Goal: Task Accomplishment & Management: Manage account settings

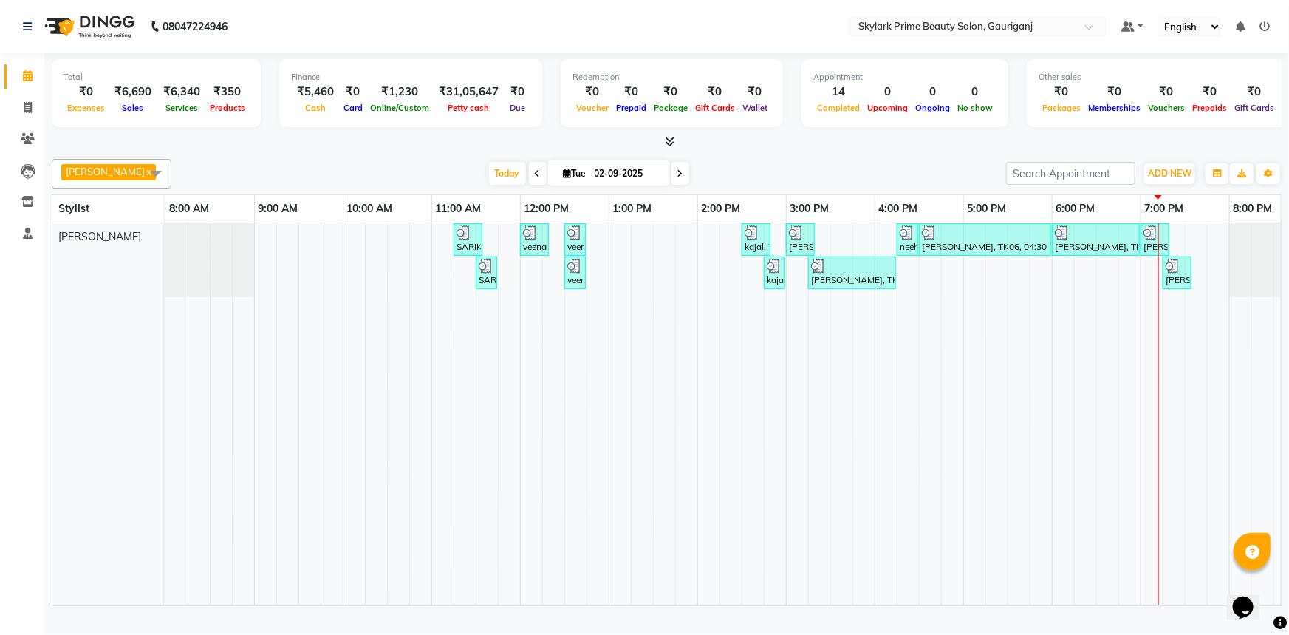
click at [1175, 318] on td at bounding box center [1174, 414] width 22 height 382
click at [1170, 315] on td at bounding box center [1174, 414] width 22 height 382
click at [1178, 241] on div "SARIKA MAM, TK01, 11:15 AM-11:35 AM, Threading - Eyebrow veena mam, TK02, 12:00…" at bounding box center [741, 414] width 1152 height 382
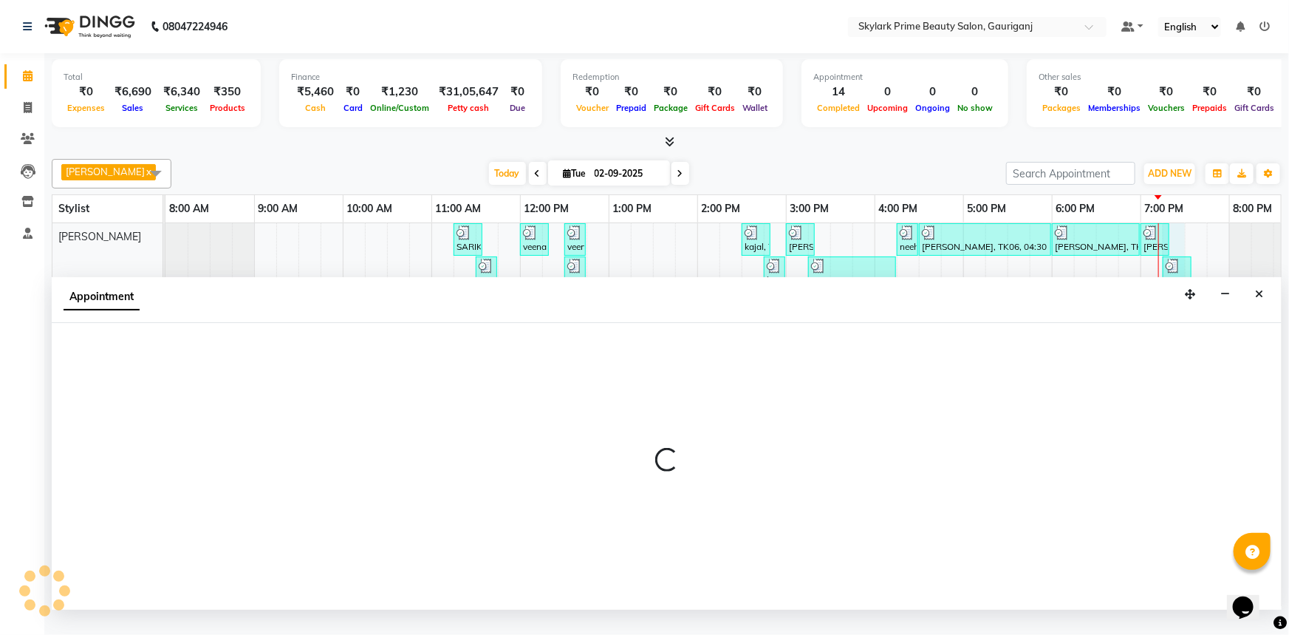
select select "30218"
select select "1155"
select select "tentative"
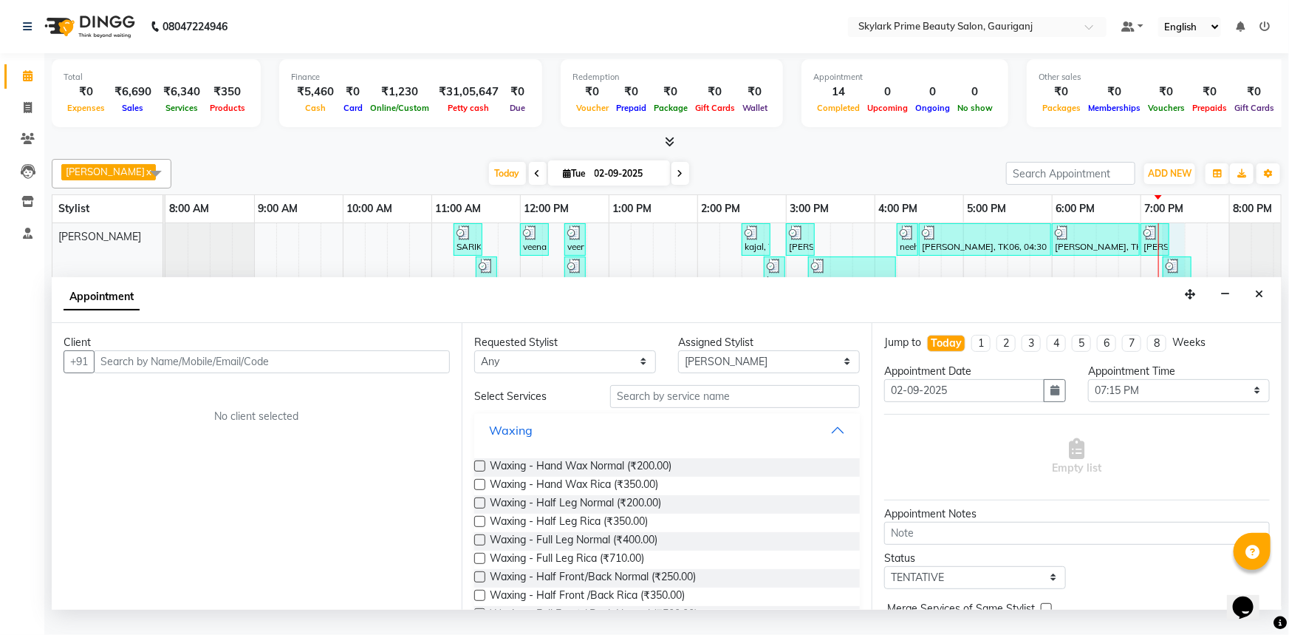
click at [830, 436] on button "Waxing" at bounding box center [667, 430] width 374 height 27
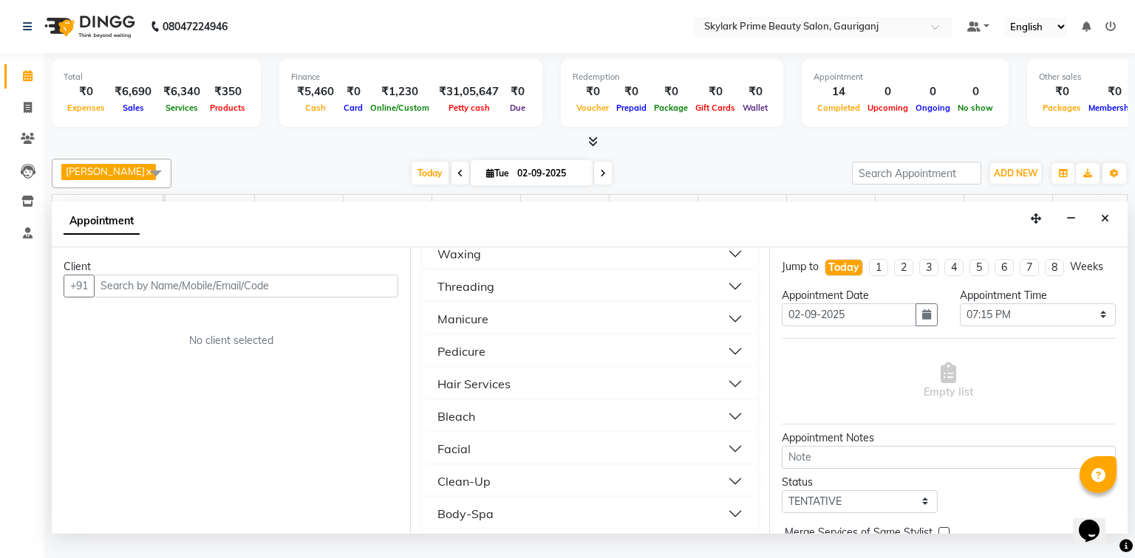
scroll to position [118, 0]
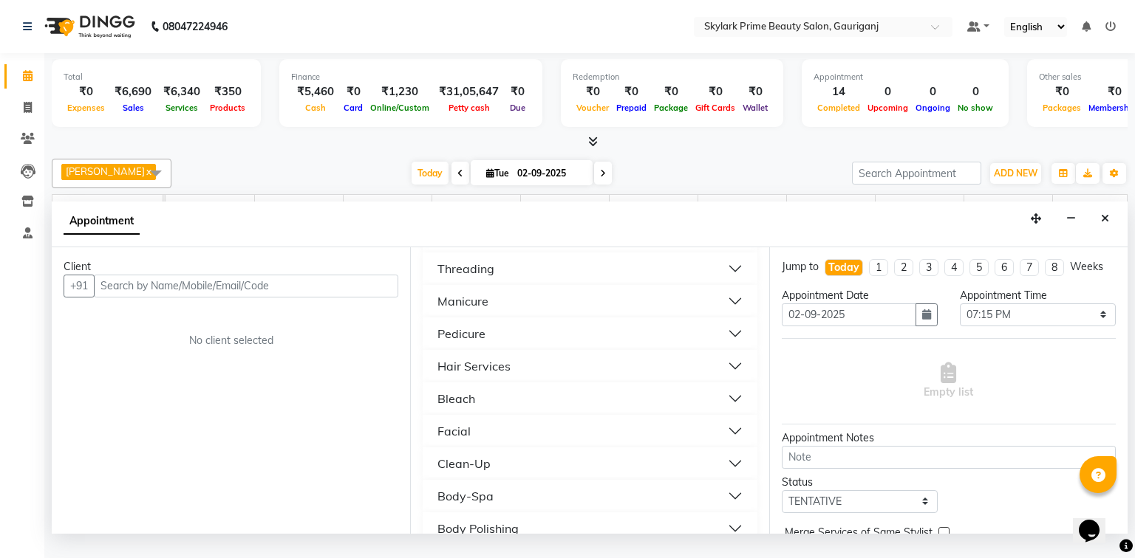
click at [485, 405] on button "Bleach" at bounding box center [589, 399] width 322 height 27
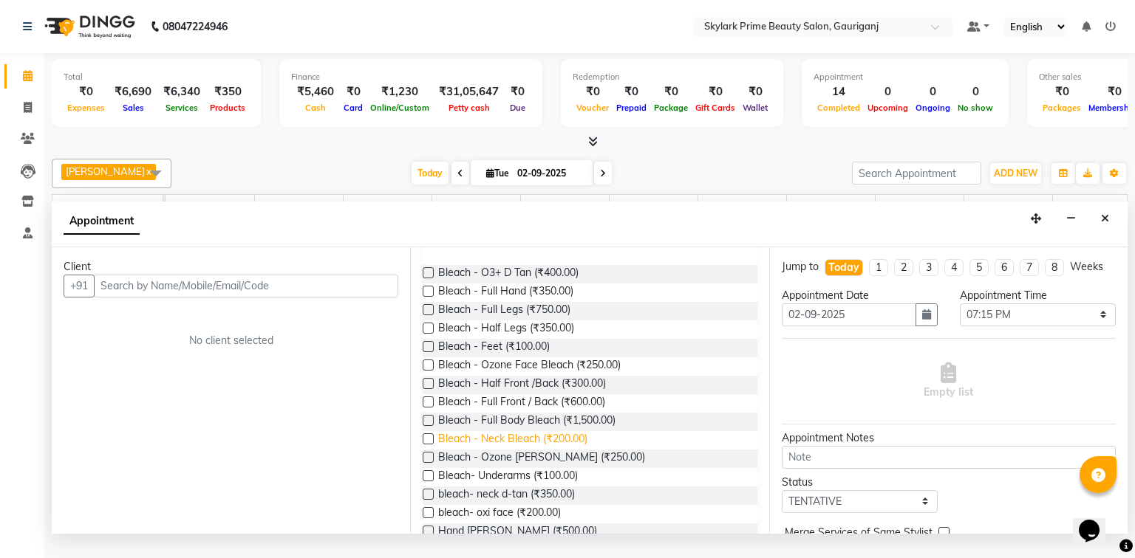
scroll to position [296, 0]
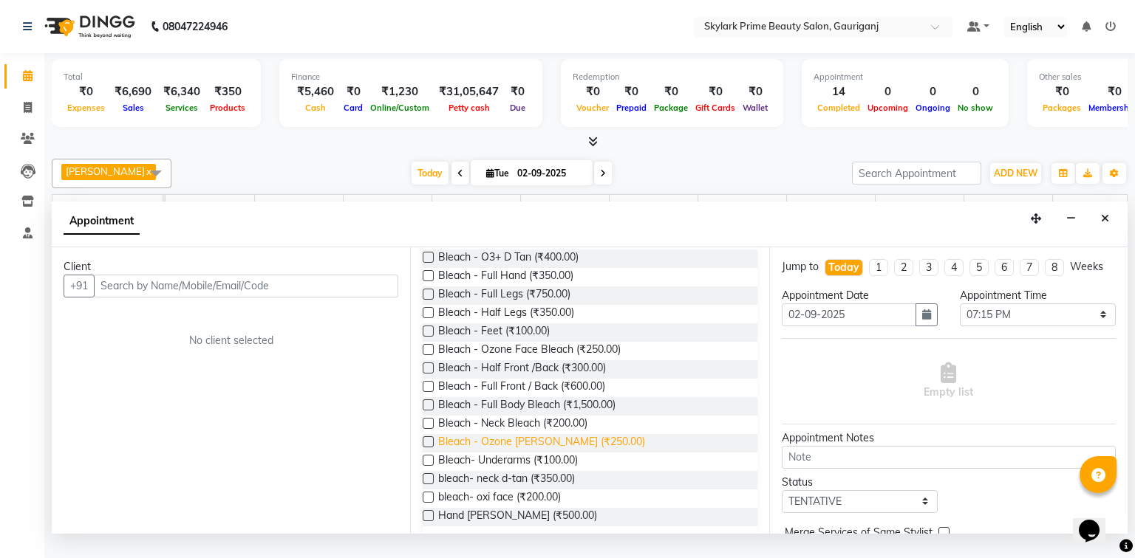
click at [511, 453] on span "Bleach - Ozone [PERSON_NAME] (₹250.00)" at bounding box center [541, 443] width 207 height 18
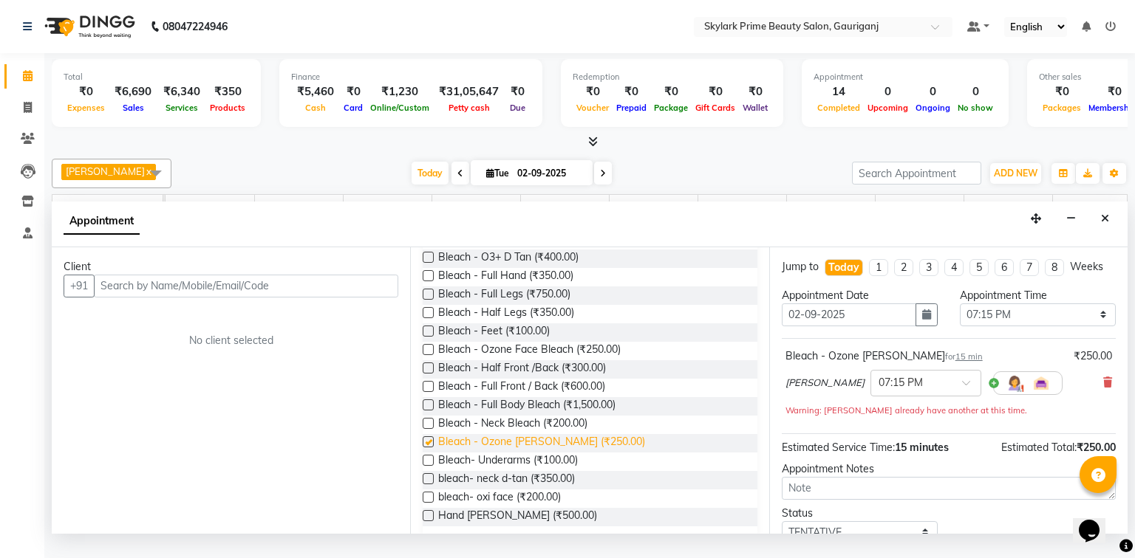
checkbox input "false"
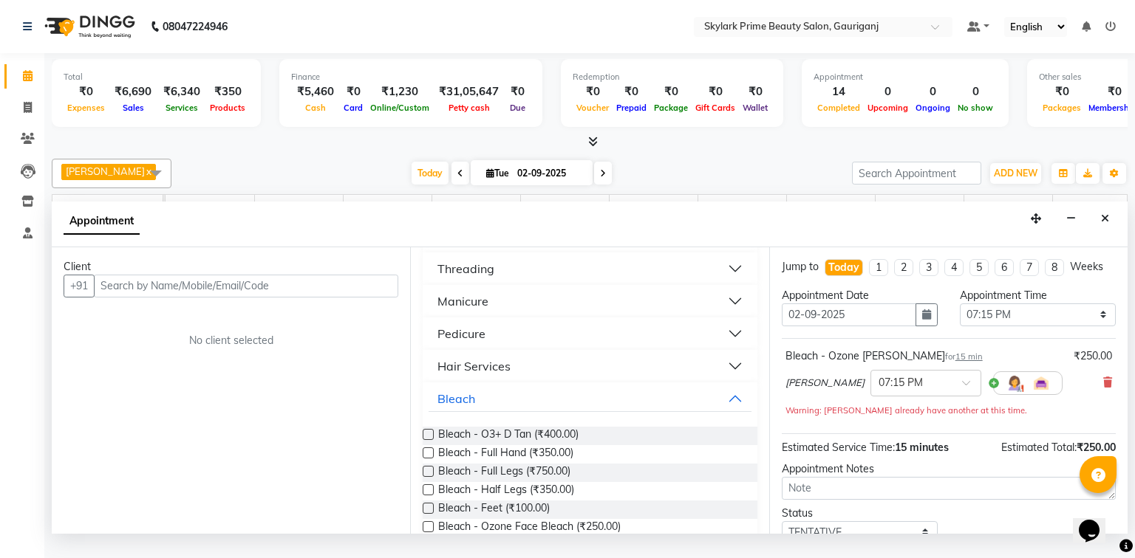
scroll to position [0, 0]
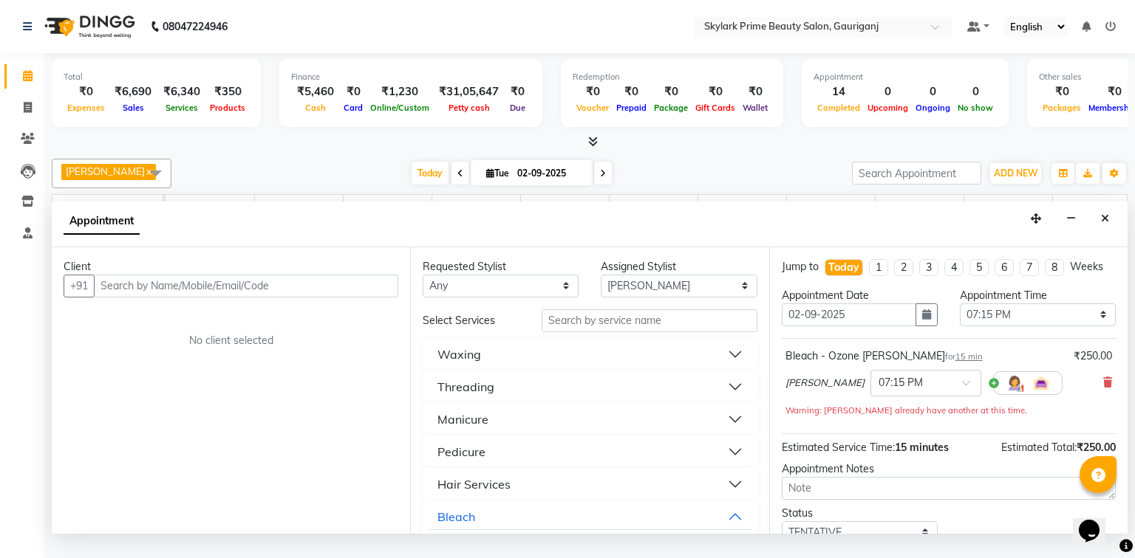
drag, startPoint x: 491, startPoint y: 369, endPoint x: 548, endPoint y: 358, distance: 58.8
click at [491, 368] on button "Waxing" at bounding box center [589, 354] width 322 height 27
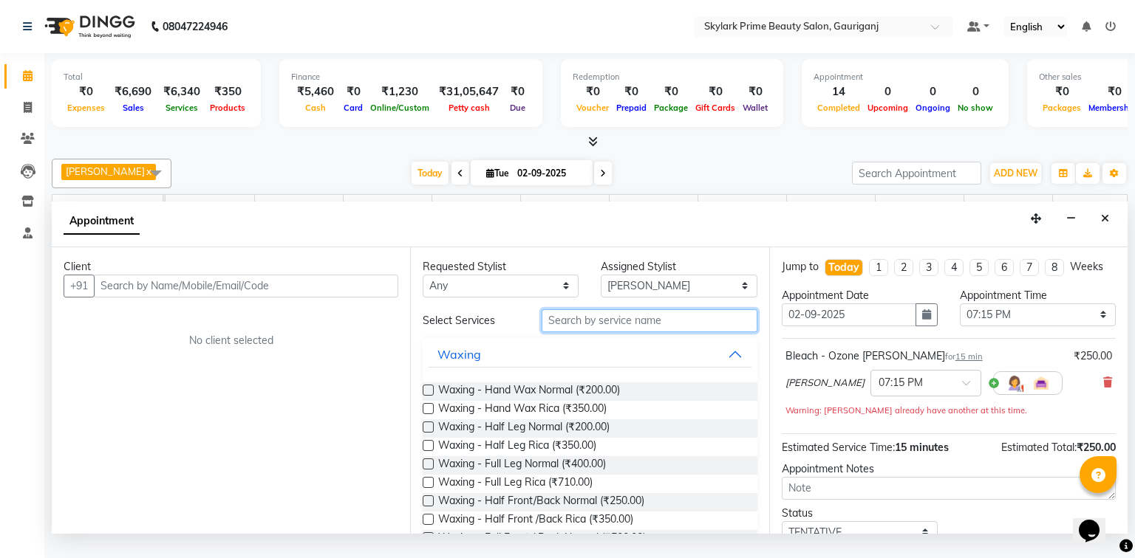
click at [588, 332] on input "text" at bounding box center [650, 321] width 216 height 23
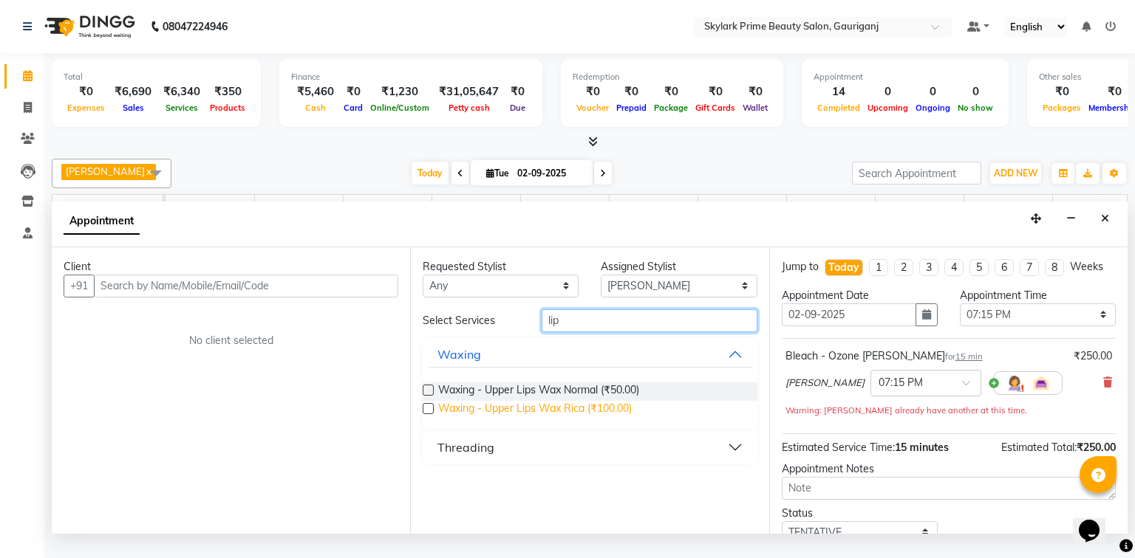
type input "lip"
click at [538, 419] on span "Waxing - Upper Lips Wax Rica (₹100.00)" at bounding box center [535, 410] width 194 height 18
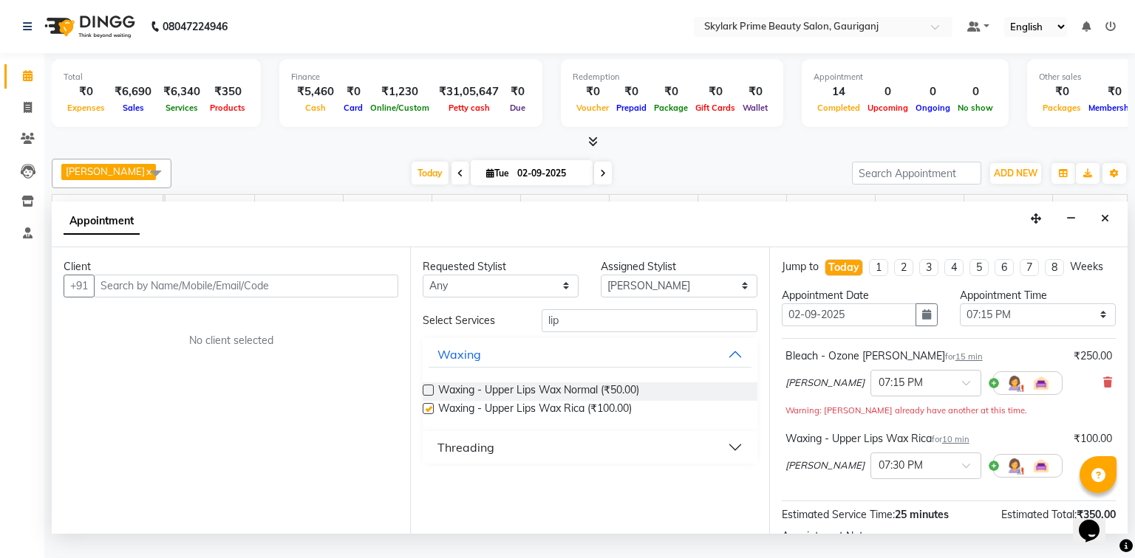
checkbox input "false"
click at [583, 327] on input "lip" at bounding box center [650, 321] width 216 height 23
type input "l"
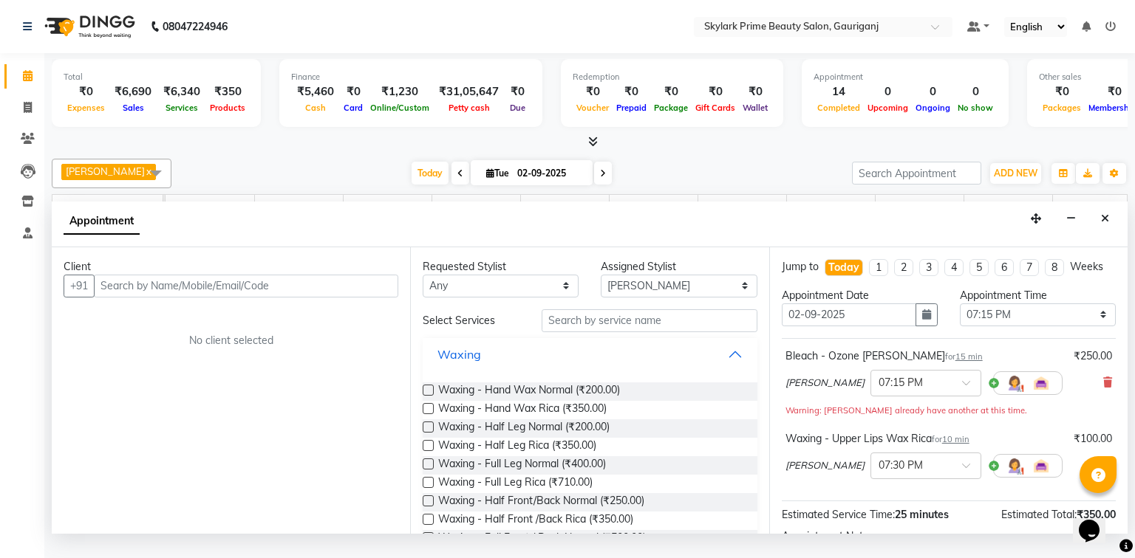
click at [726, 365] on button "Waxing" at bounding box center [589, 354] width 322 height 27
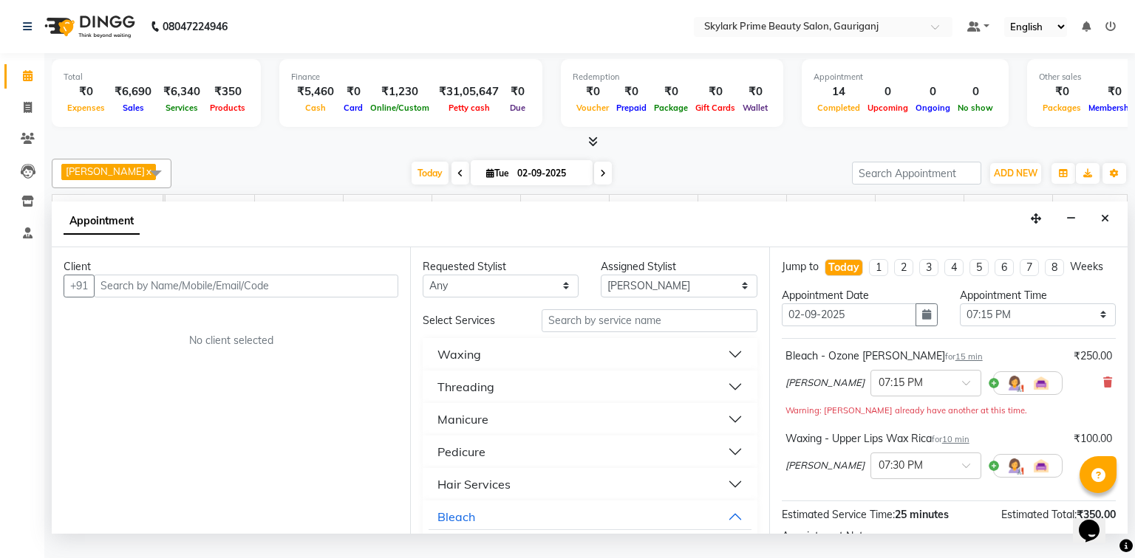
click at [496, 394] on button "Threading" at bounding box center [589, 387] width 322 height 27
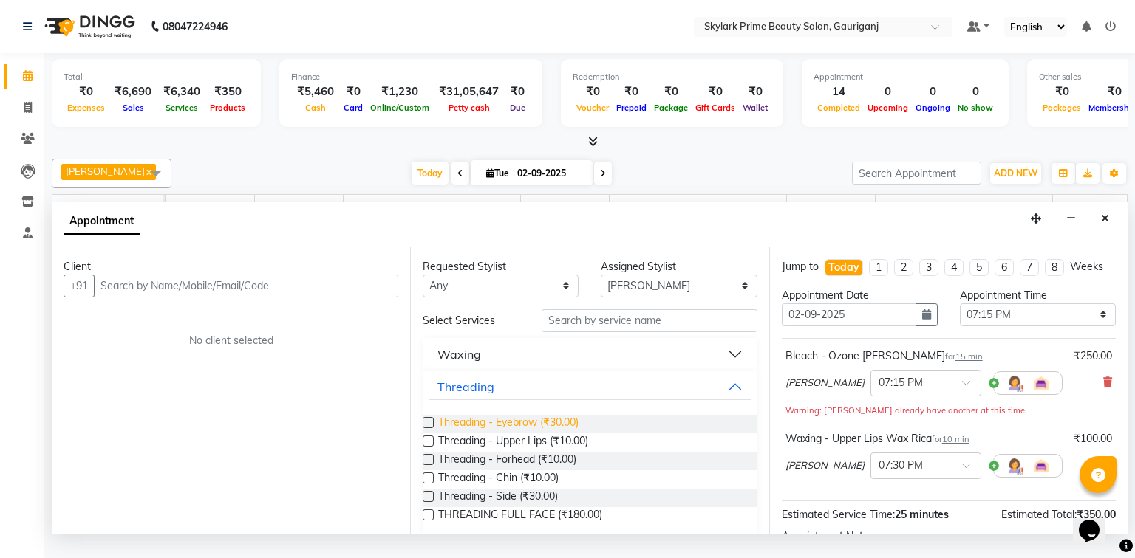
click at [495, 434] on span "Threading - Eyebrow (₹30.00)" at bounding box center [508, 424] width 140 height 18
checkbox input "false"
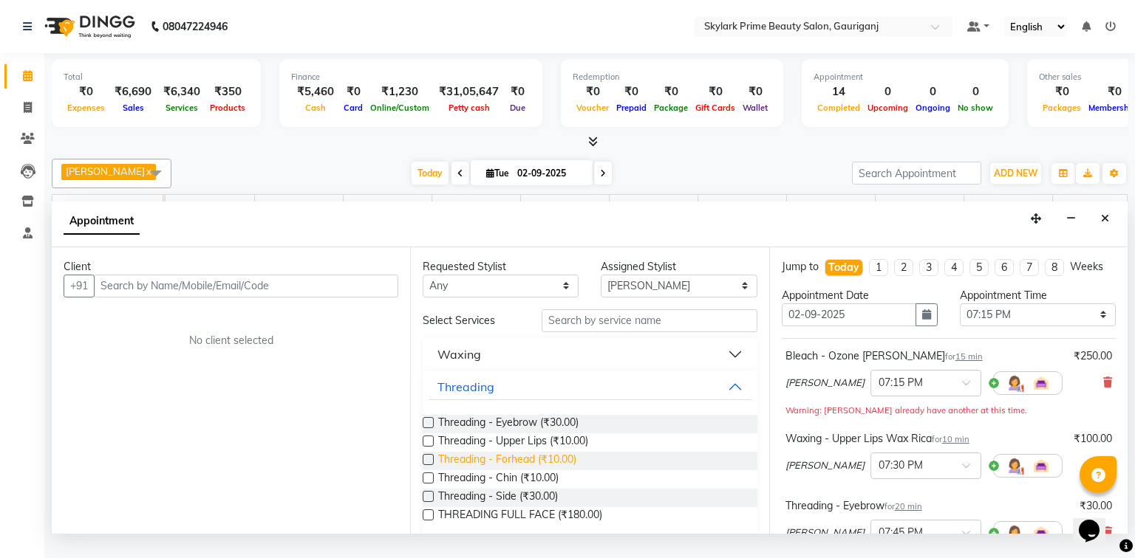
click at [493, 471] on span "Threading - Forhead (₹10.00)" at bounding box center [507, 461] width 138 height 18
checkbox input "false"
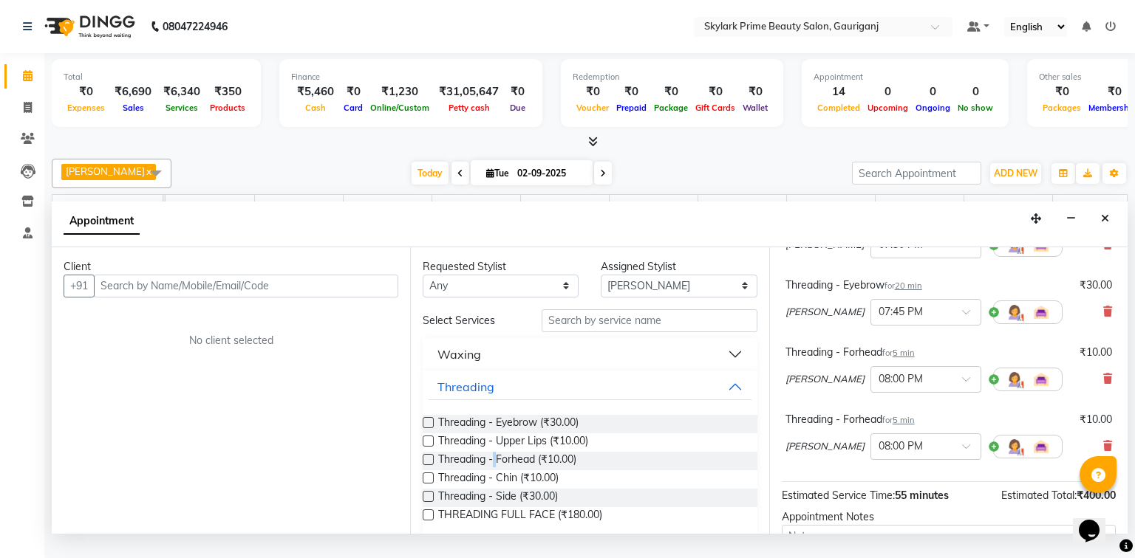
scroll to position [355, 0]
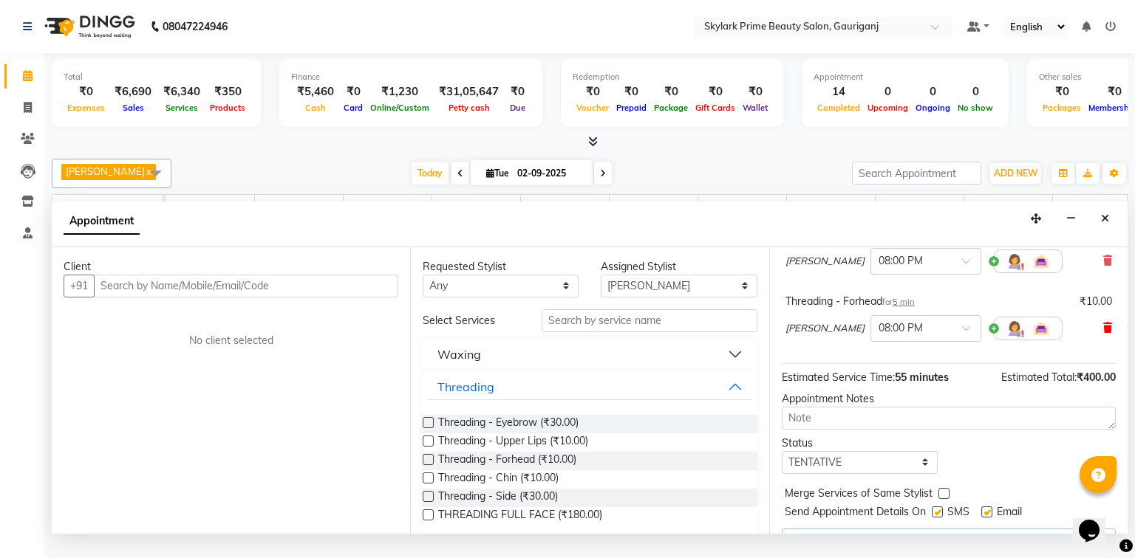
click at [1103, 333] on icon at bounding box center [1107, 328] width 9 height 10
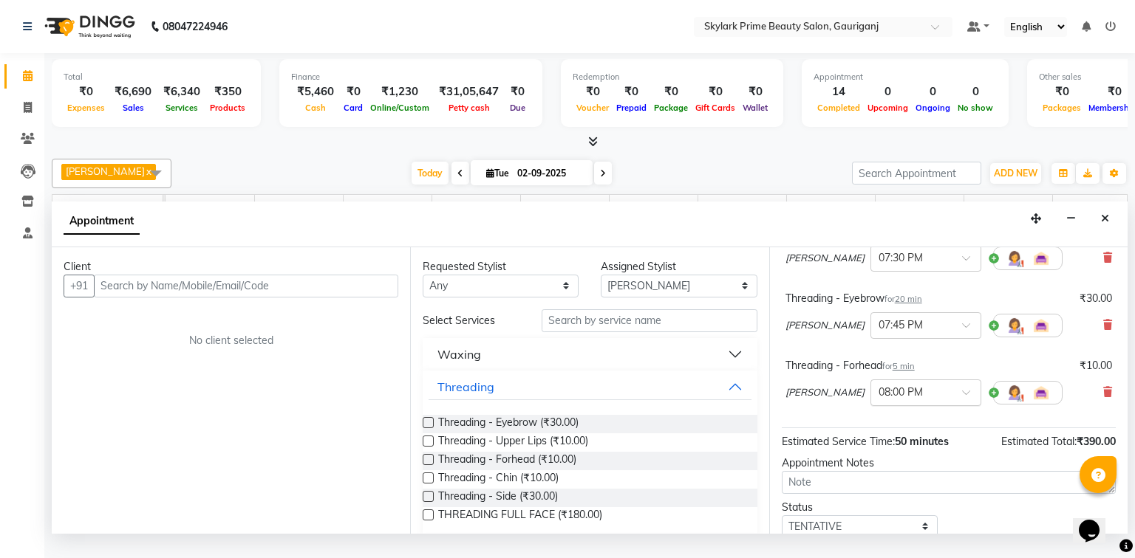
scroll to position [187, 0]
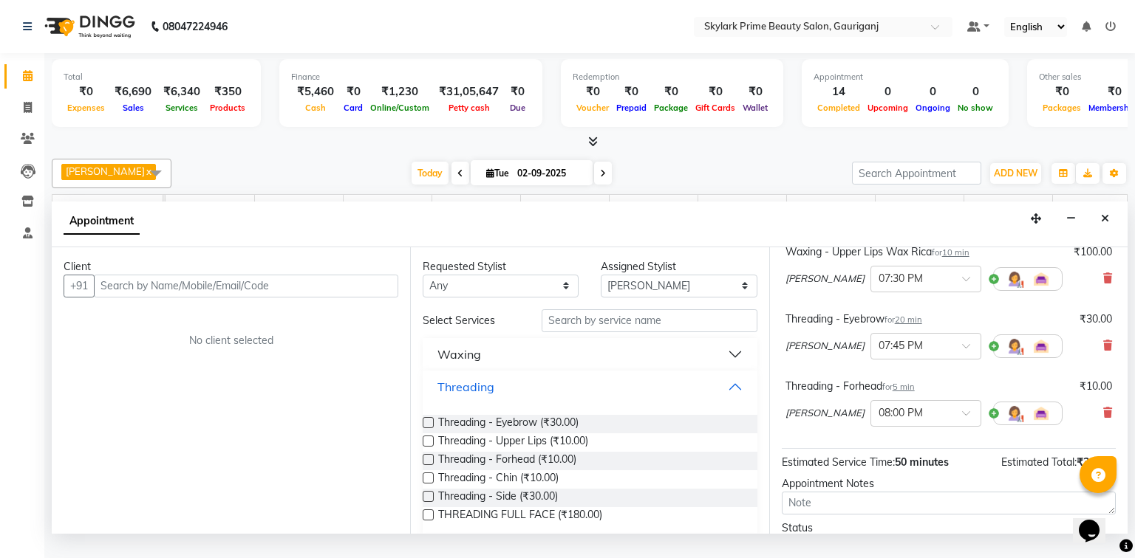
click at [725, 399] on button "Threading" at bounding box center [589, 387] width 322 height 27
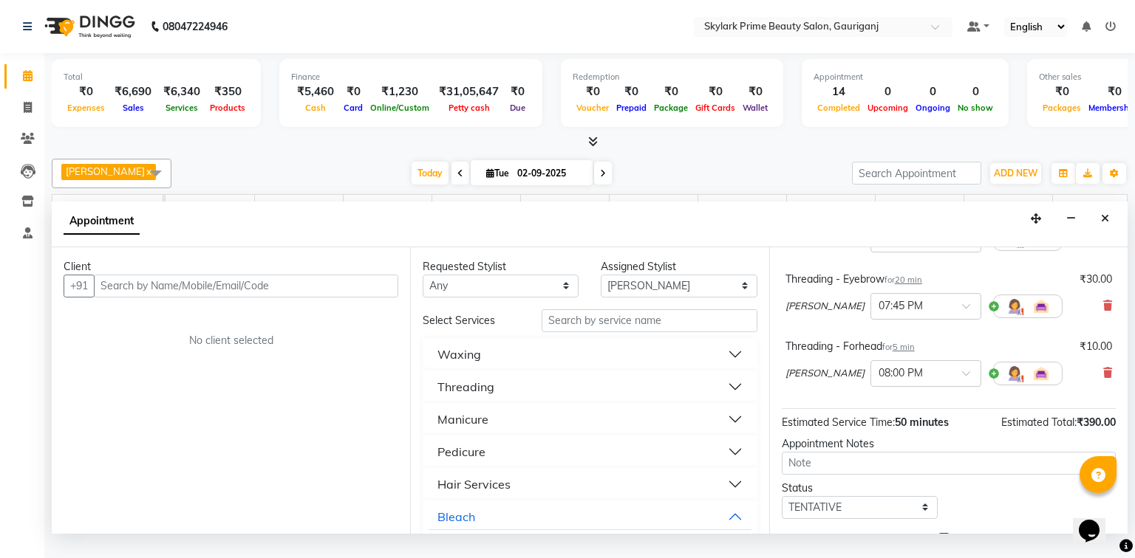
scroll to position [246, 0]
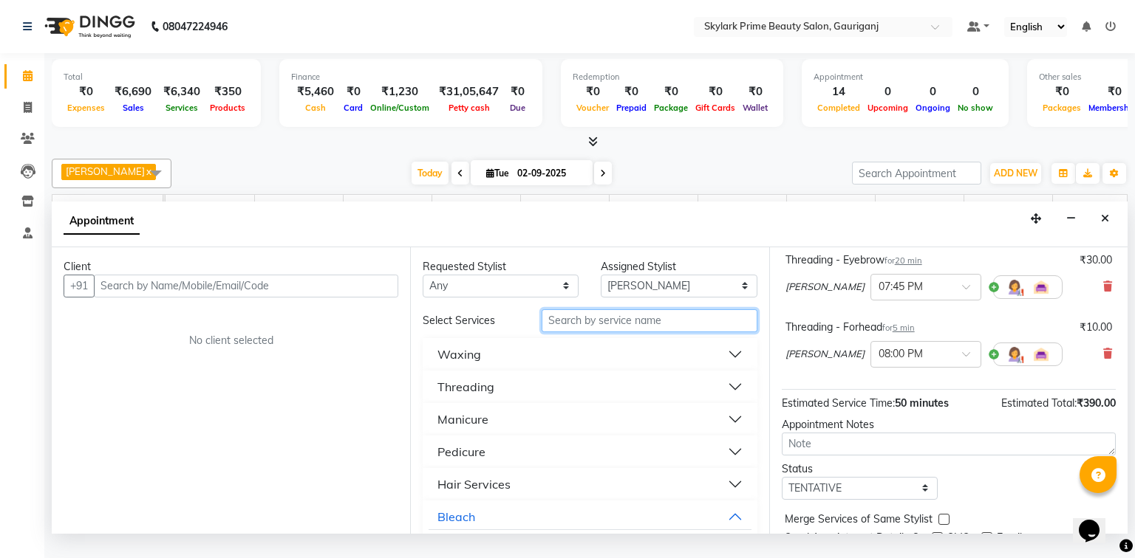
click at [571, 332] on input "text" at bounding box center [650, 321] width 216 height 23
type input "t"
type input "cutt"
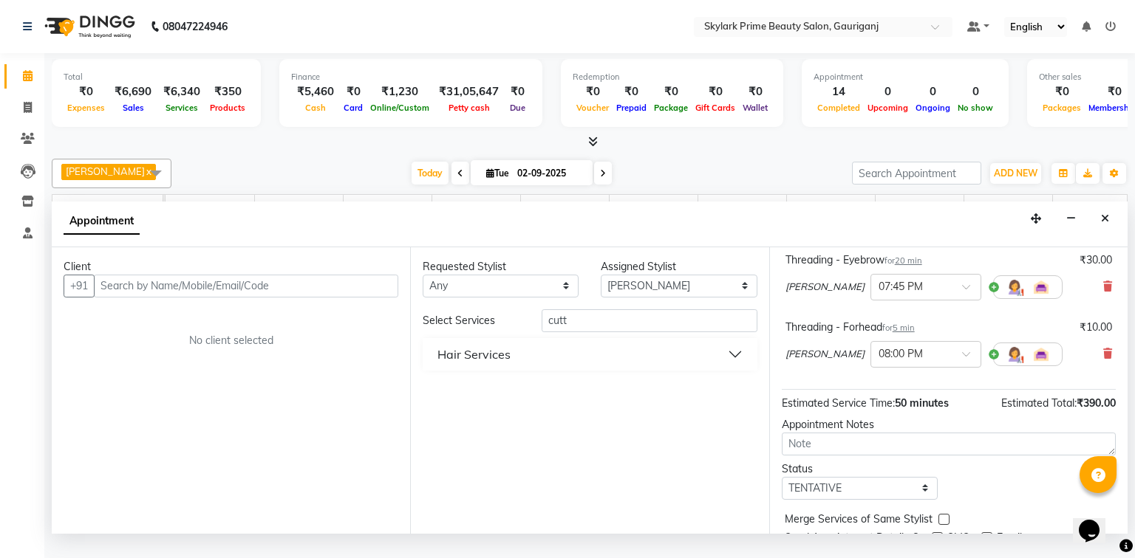
click at [519, 362] on button "Hair Services" at bounding box center [589, 354] width 322 height 27
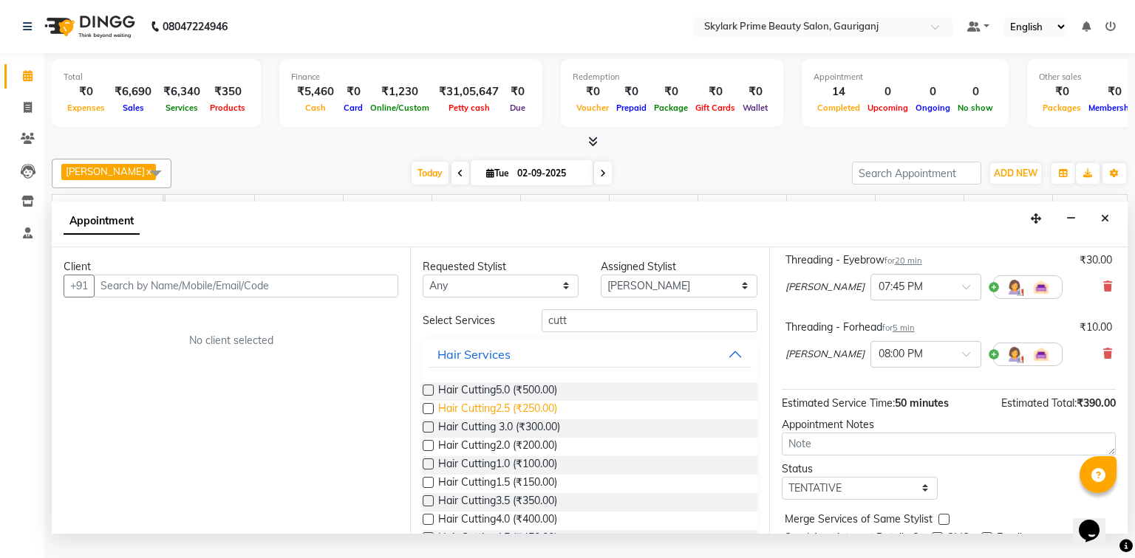
click at [505, 420] on span "Hair Cutting2.5 (₹250.00)" at bounding box center [497, 410] width 119 height 18
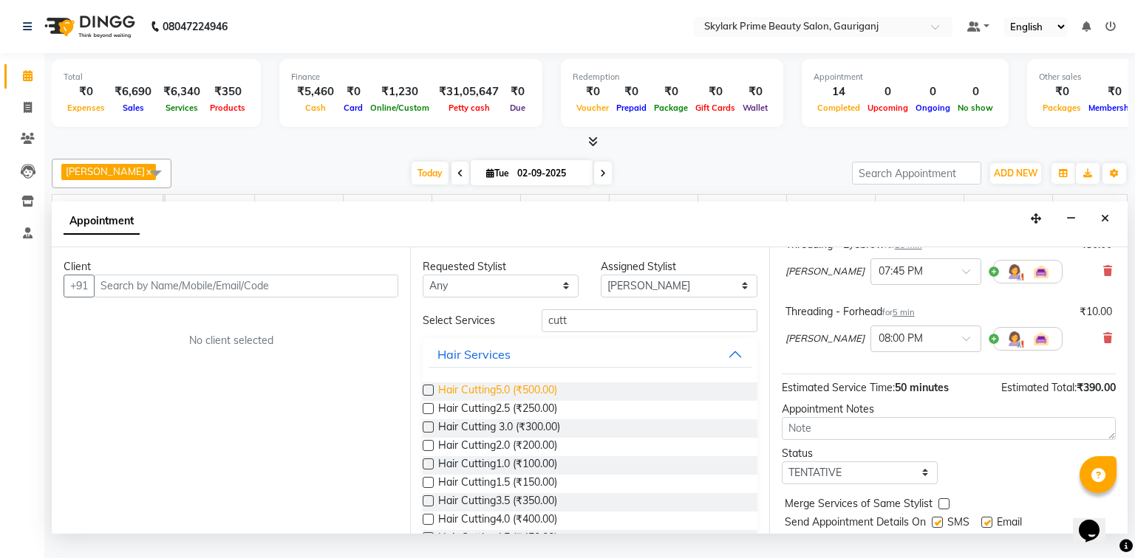
checkbox input "false"
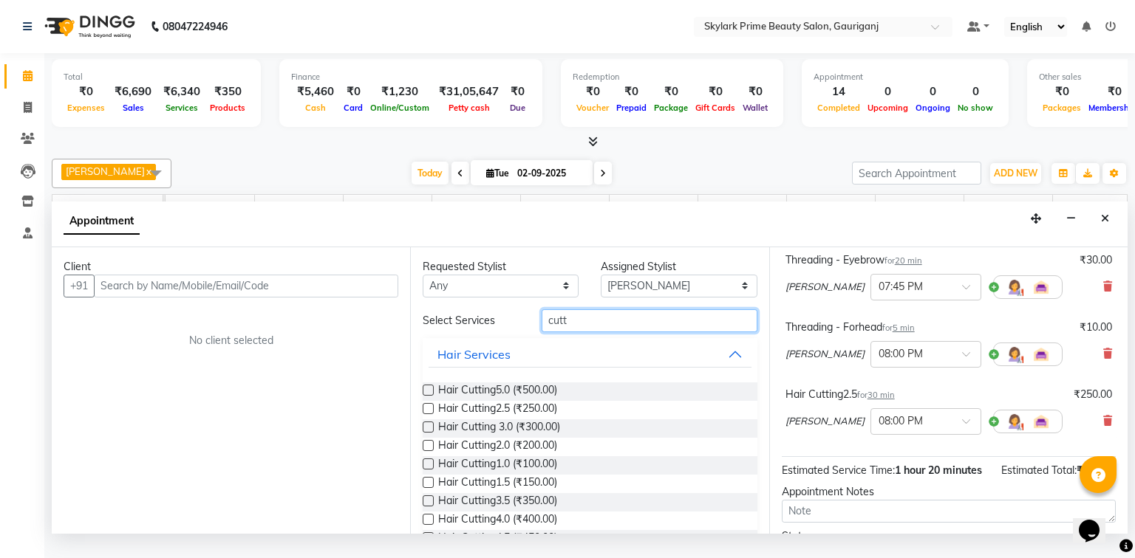
click at [583, 332] on input "cutt" at bounding box center [650, 321] width 216 height 23
type input "c"
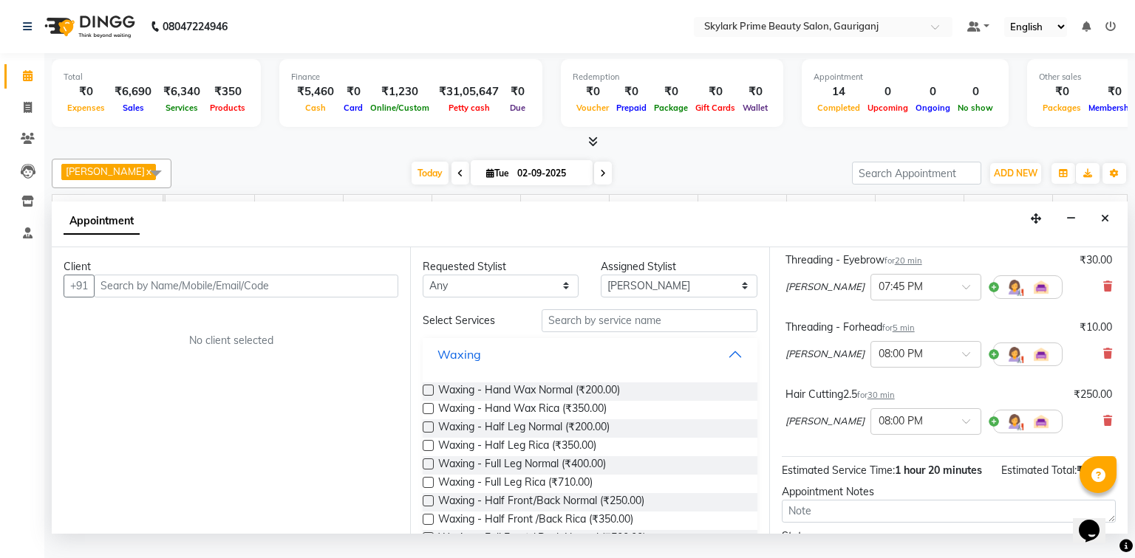
click at [734, 366] on button "Waxing" at bounding box center [589, 354] width 322 height 27
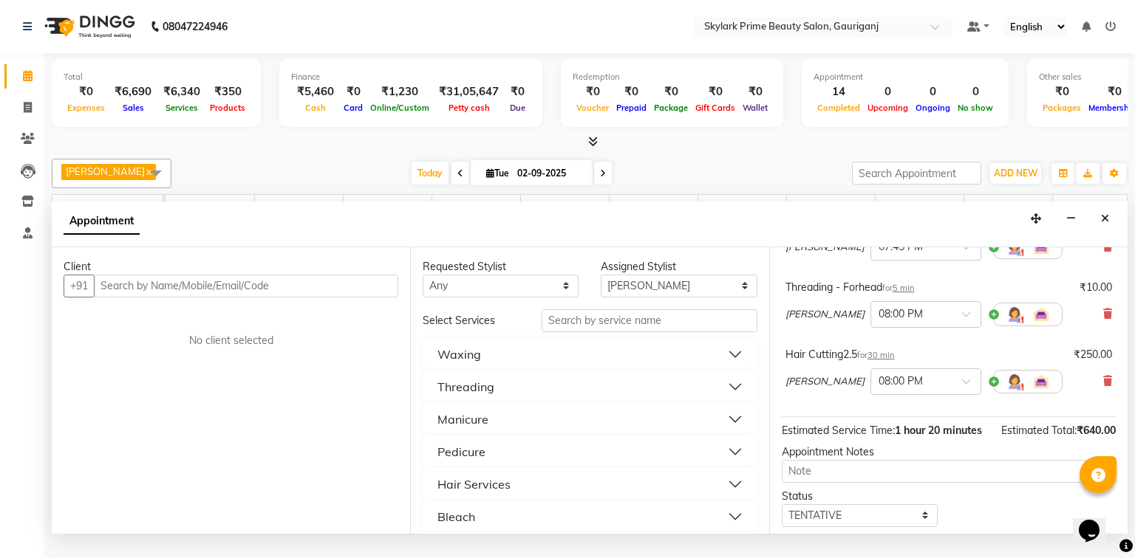
scroll to position [388, 0]
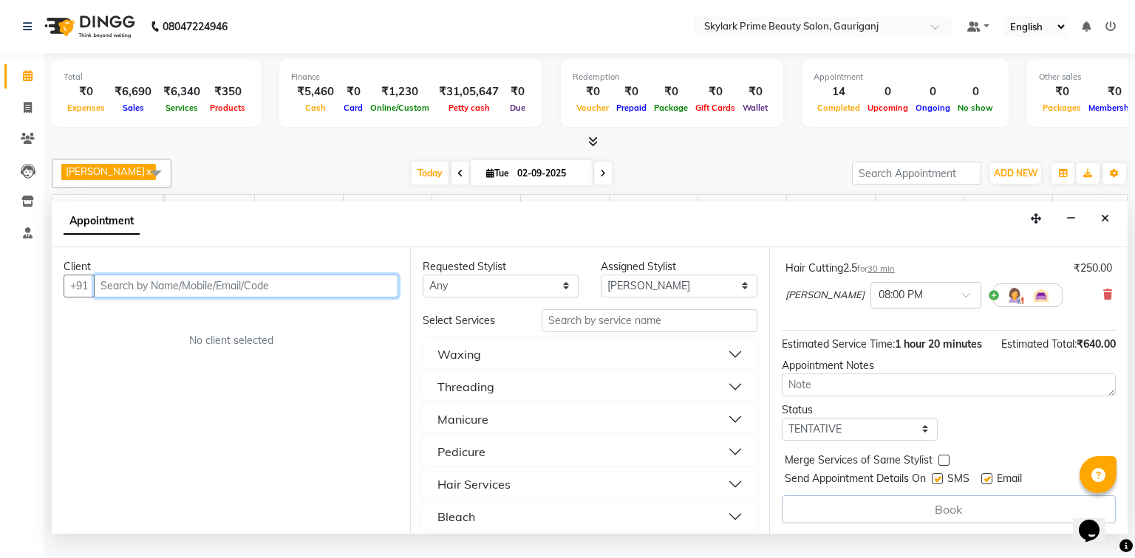
click at [198, 298] on input "text" at bounding box center [246, 286] width 304 height 23
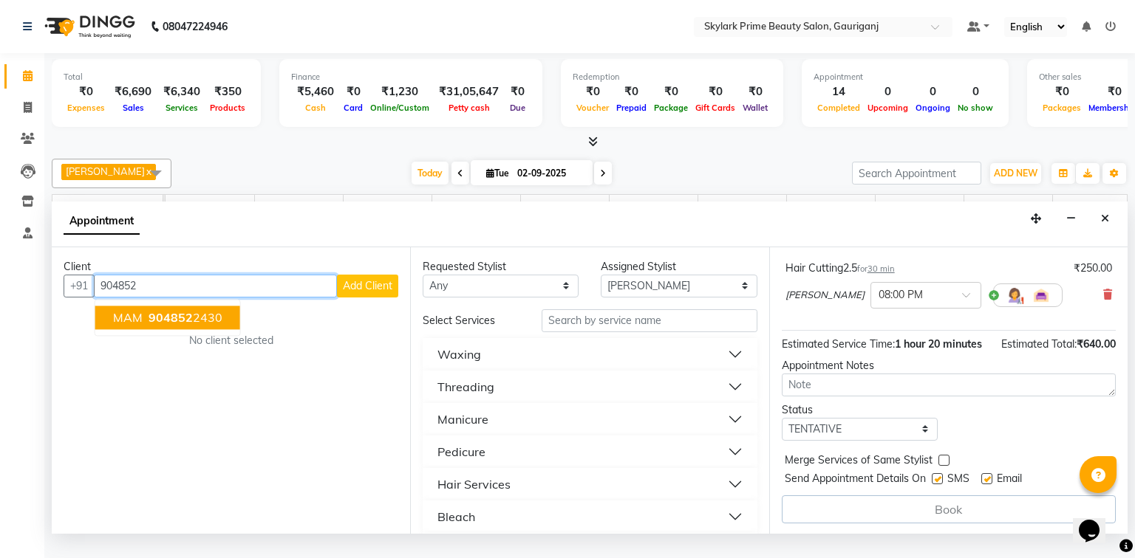
click at [157, 325] on span "904852" at bounding box center [170, 317] width 44 height 15
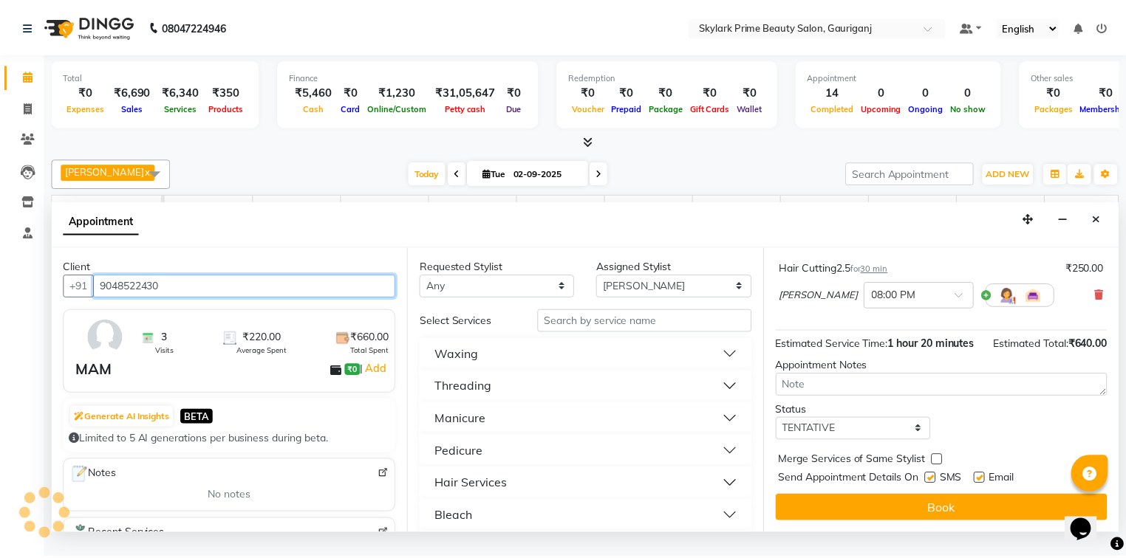
scroll to position [387, 0]
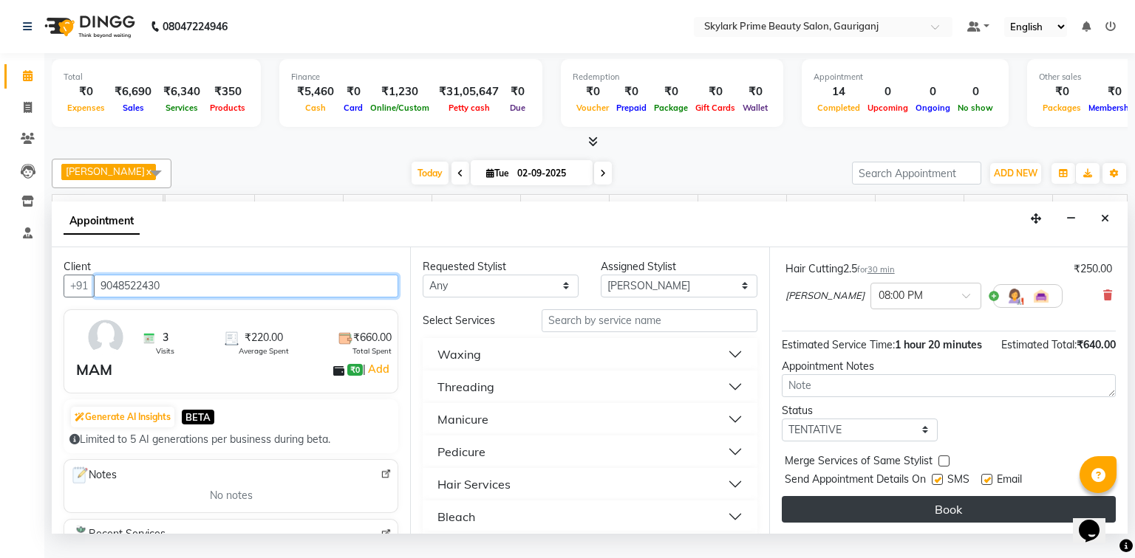
type input "9048522430"
click at [932, 519] on button "Book" at bounding box center [949, 509] width 334 height 27
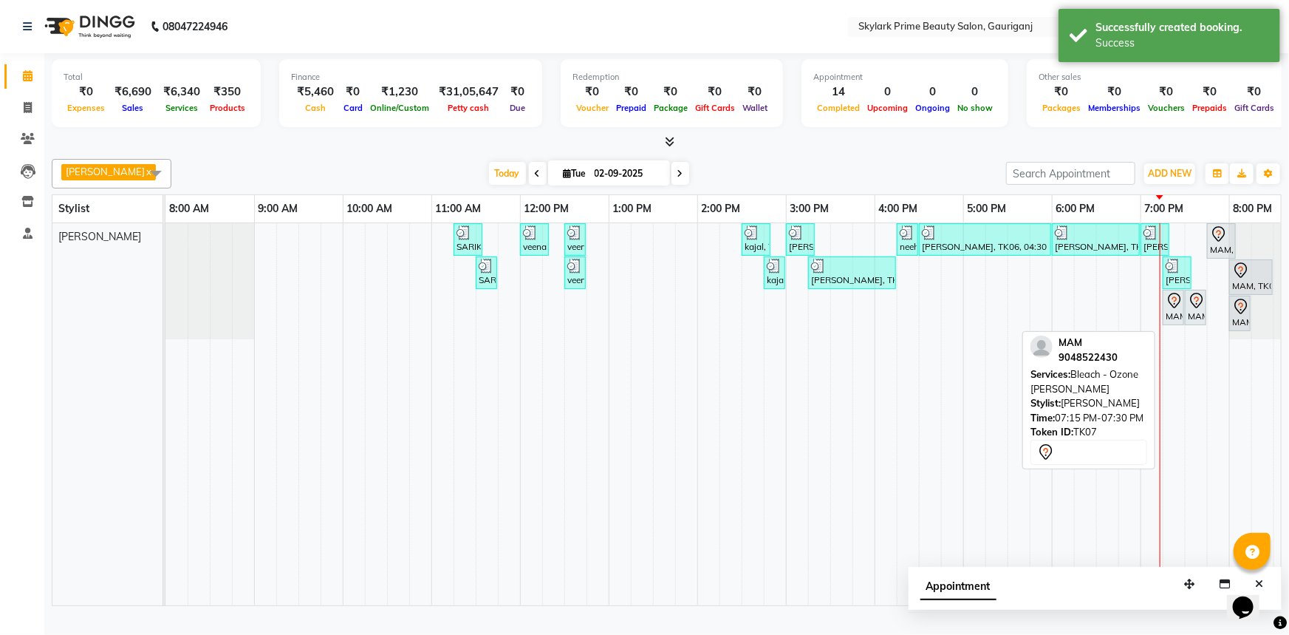
click at [1175, 323] on div "MAM, TK07, 07:15 PM-07:30 PM, Bleach - Ozone [PERSON_NAME]" at bounding box center [1173, 307] width 18 height 31
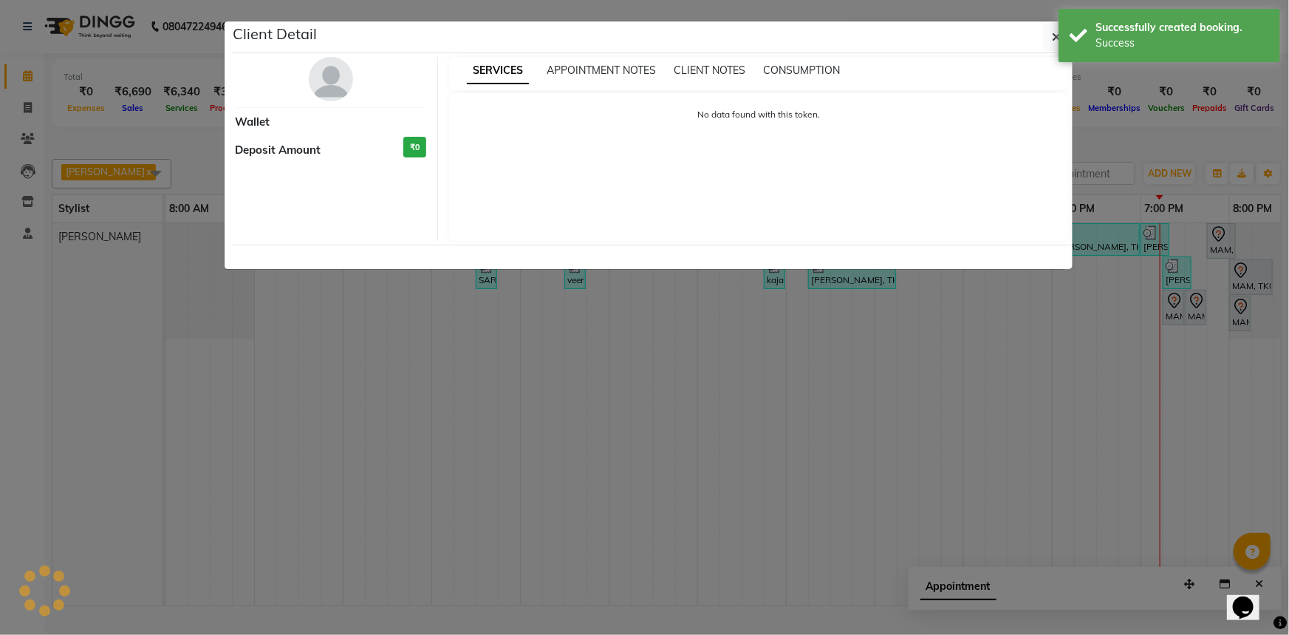
select select "7"
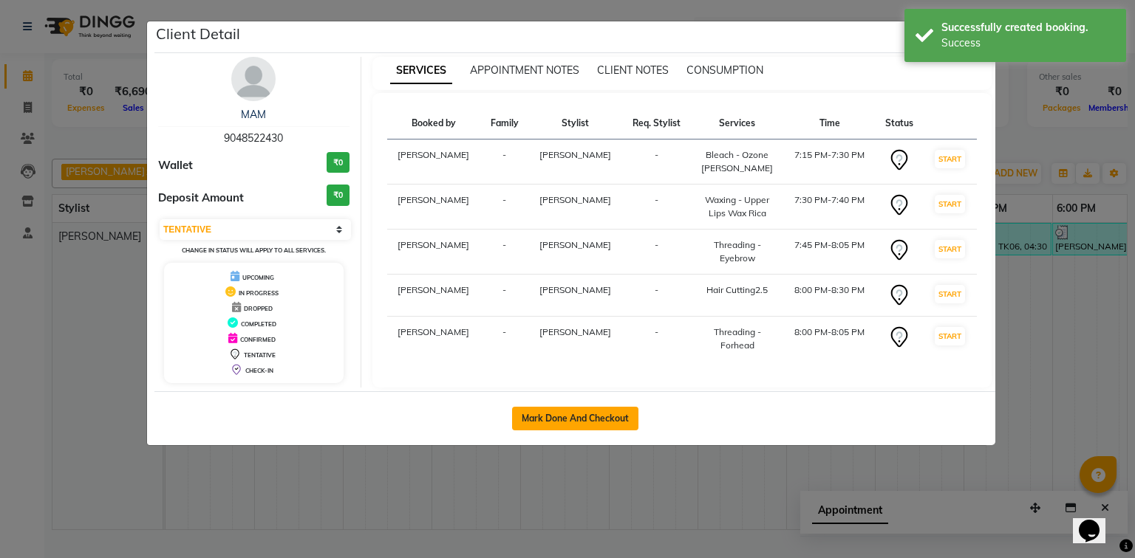
click at [583, 423] on button "Mark Done And Checkout" at bounding box center [575, 419] width 126 height 24
select select "service"
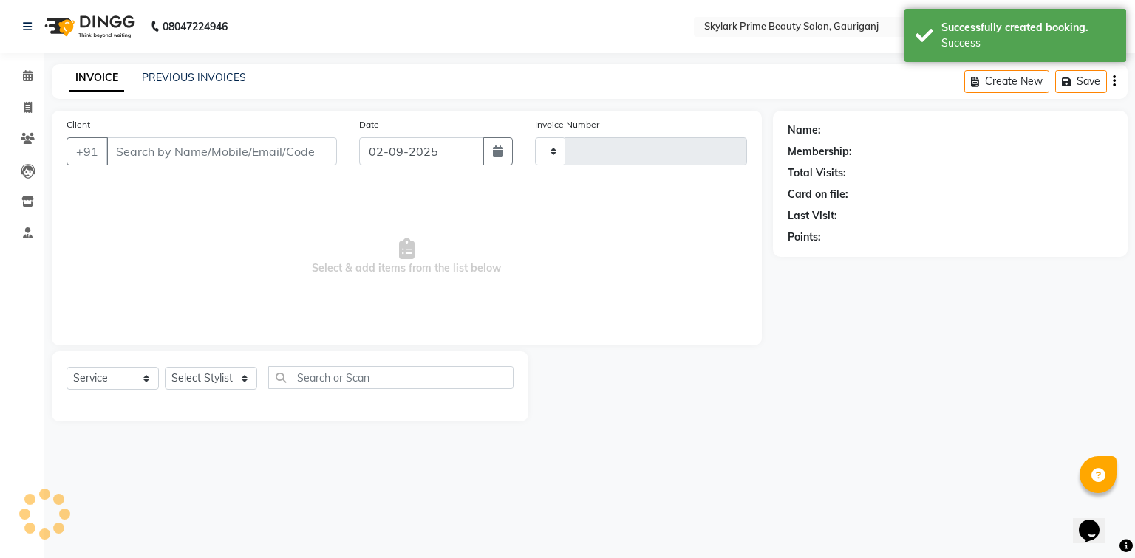
type input "3200"
select select "4735"
type input "9048522430"
select select "30218"
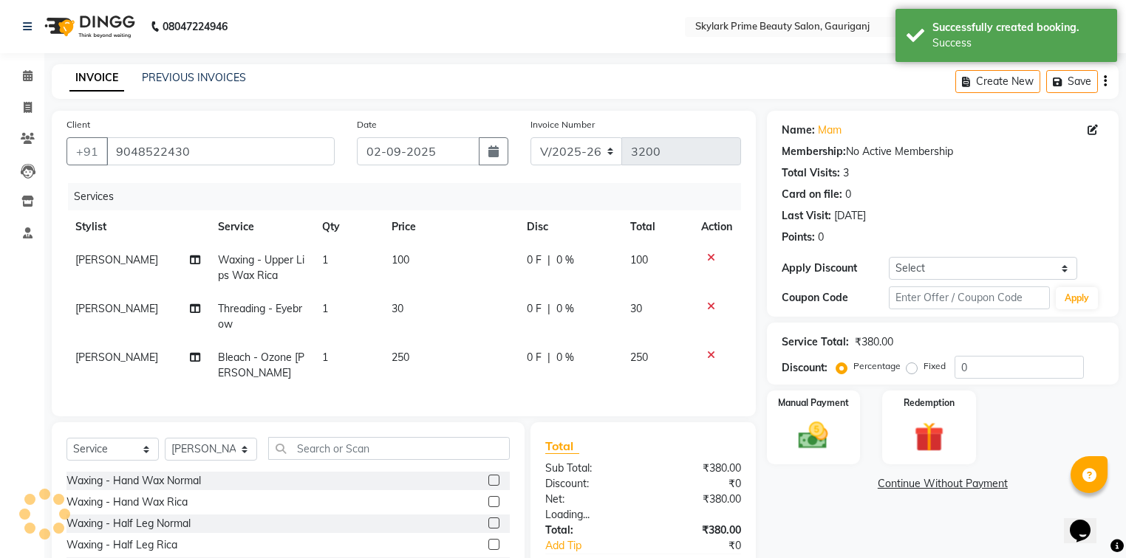
scroll to position [113, 0]
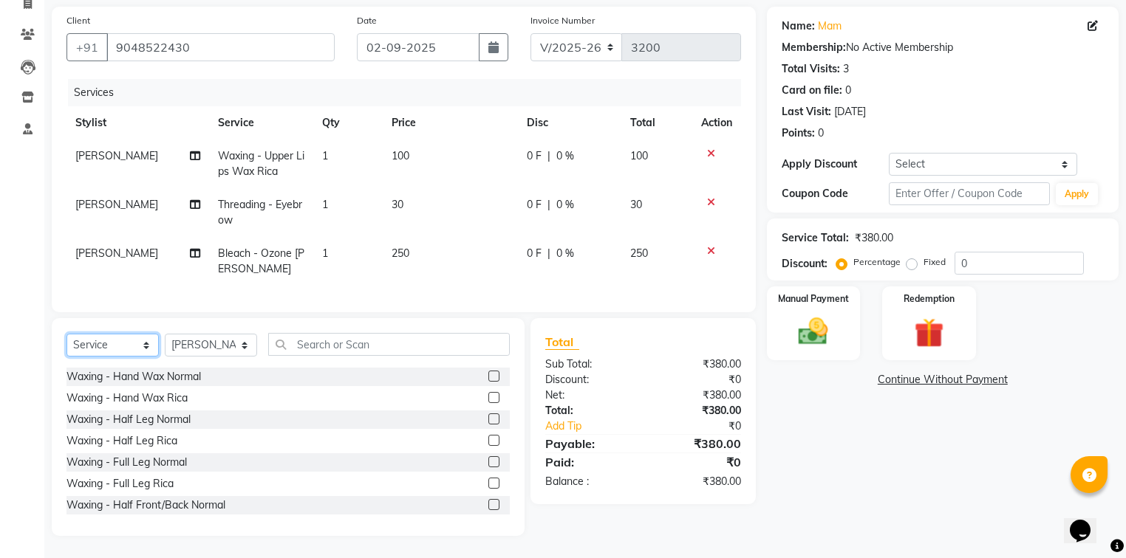
drag, startPoint x: 112, startPoint y: 346, endPoint x: 112, endPoint y: 353, distance: 7.4
click at [112, 346] on select "Select Service Product Membership Package Voucher Prepaid Gift Card" at bounding box center [112, 345] width 92 height 23
select select "product"
click at [66, 335] on select "Select Service Product Membership Package Voucher Prepaid Gift Card" at bounding box center [112, 345] width 92 height 23
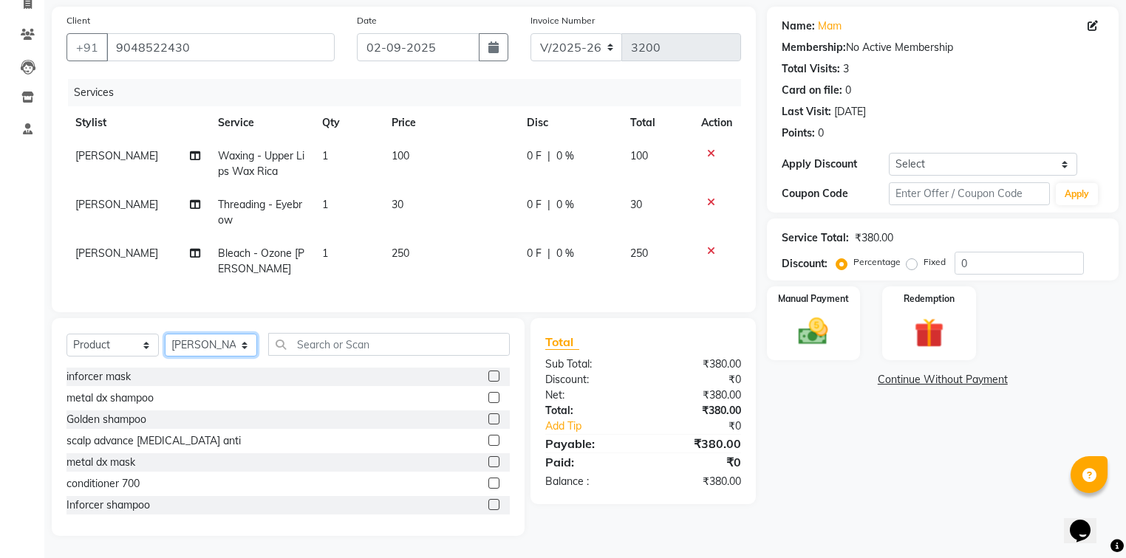
click at [208, 346] on select "Select Stylist [PERSON_NAME] [PERSON_NAME] [PERSON_NAME] Sindu [PERSON_NAME]" at bounding box center [211, 345] width 92 height 23
click at [165, 335] on select "Select Stylist [PERSON_NAME] [PERSON_NAME] [PERSON_NAME] Sindu [PERSON_NAME]" at bounding box center [211, 345] width 92 height 23
click at [312, 349] on input "text" at bounding box center [389, 344] width 242 height 23
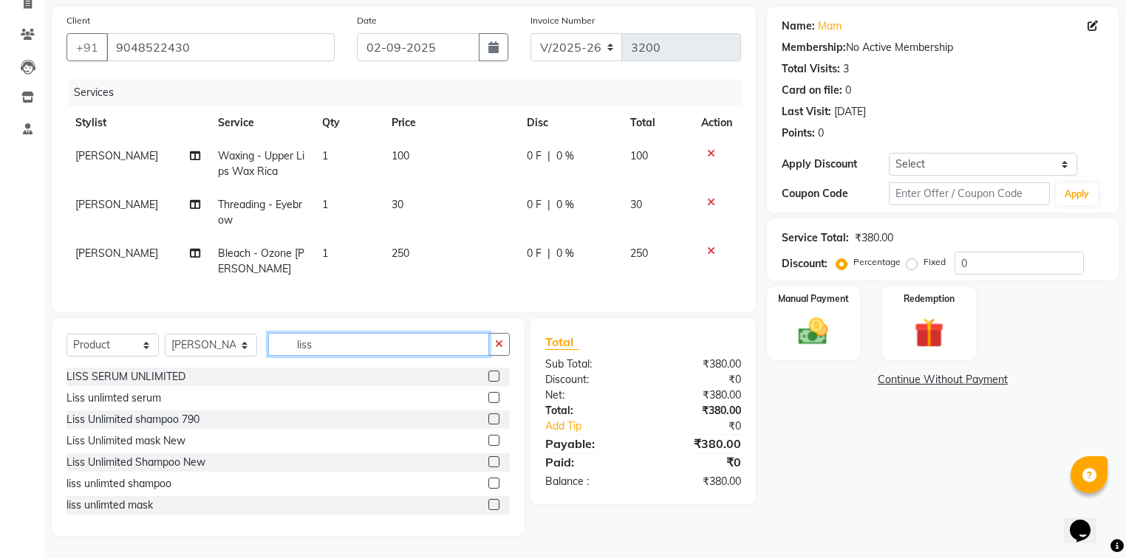
type input "liss"
click at [488, 377] on label at bounding box center [493, 376] width 11 height 11
click at [488, 377] on input "checkbox" at bounding box center [493, 377] width 10 height 10
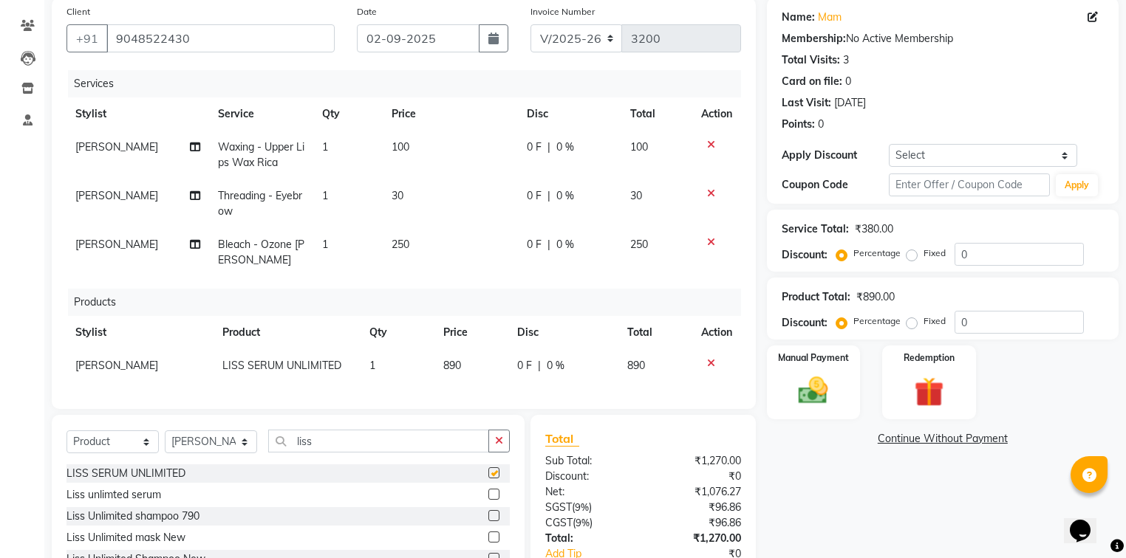
checkbox input "false"
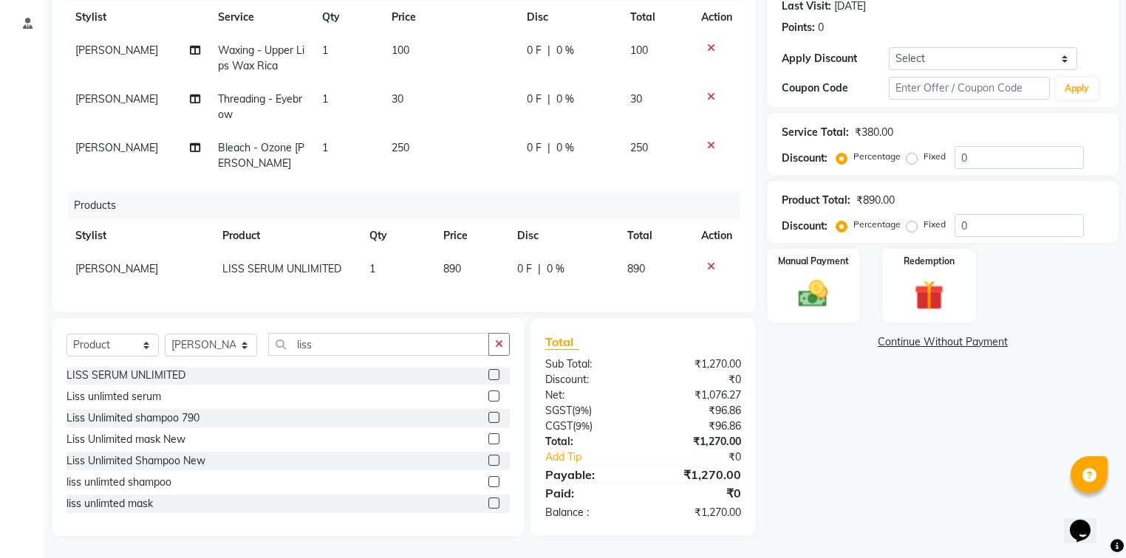
scroll to position [219, 0]
click at [488, 397] on label at bounding box center [493, 396] width 11 height 11
click at [488, 397] on input "checkbox" at bounding box center [493, 397] width 10 height 10
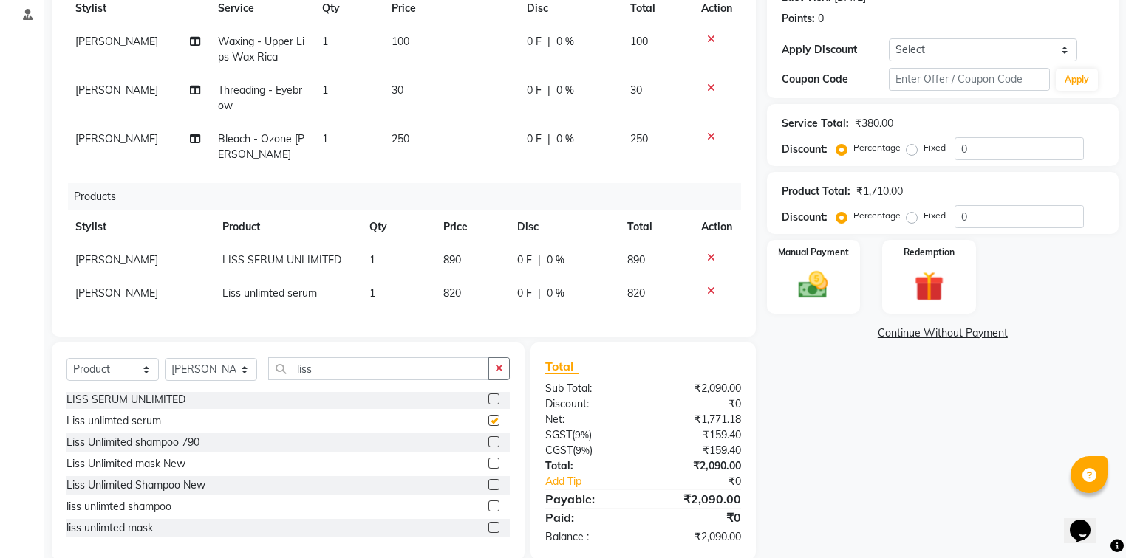
checkbox input "false"
click at [707, 288] on icon at bounding box center [711, 291] width 8 height 10
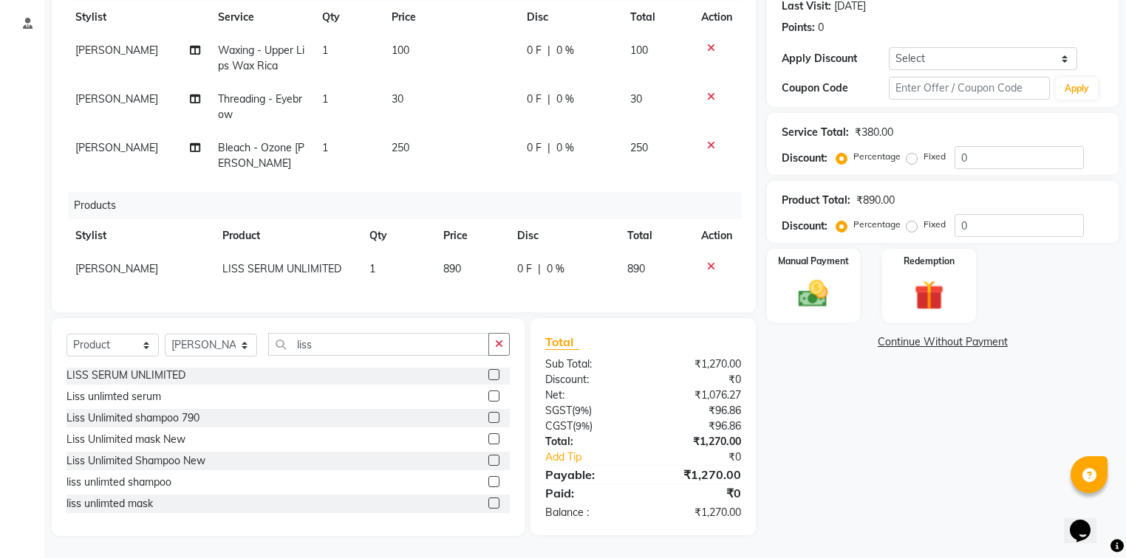
click at [710, 253] on td at bounding box center [716, 269] width 49 height 33
click at [708, 262] on icon at bounding box center [711, 267] width 8 height 10
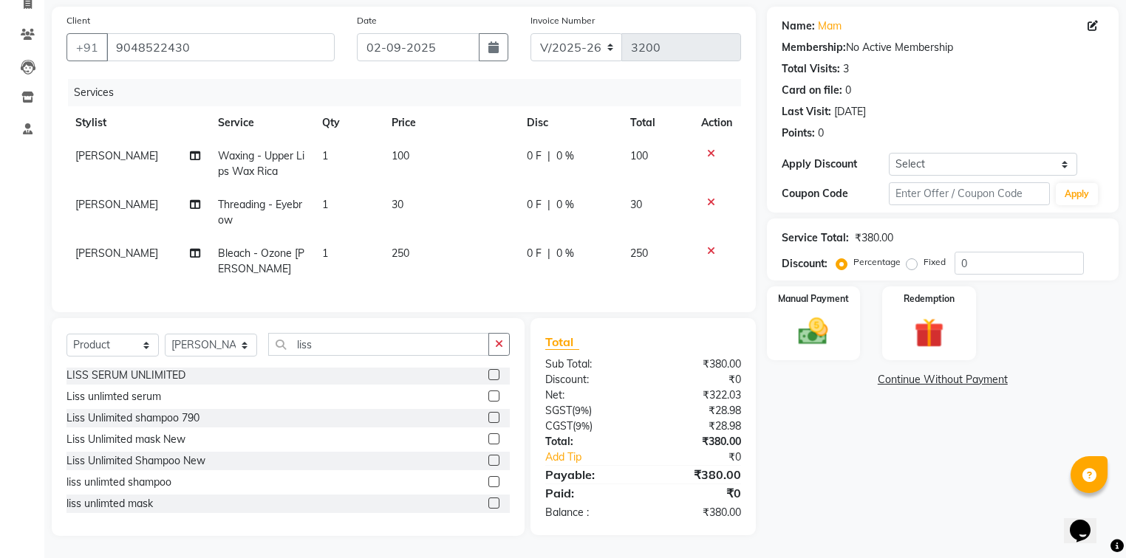
click at [488, 440] on label at bounding box center [493, 439] width 11 height 11
click at [488, 440] on input "checkbox" at bounding box center [493, 440] width 10 height 10
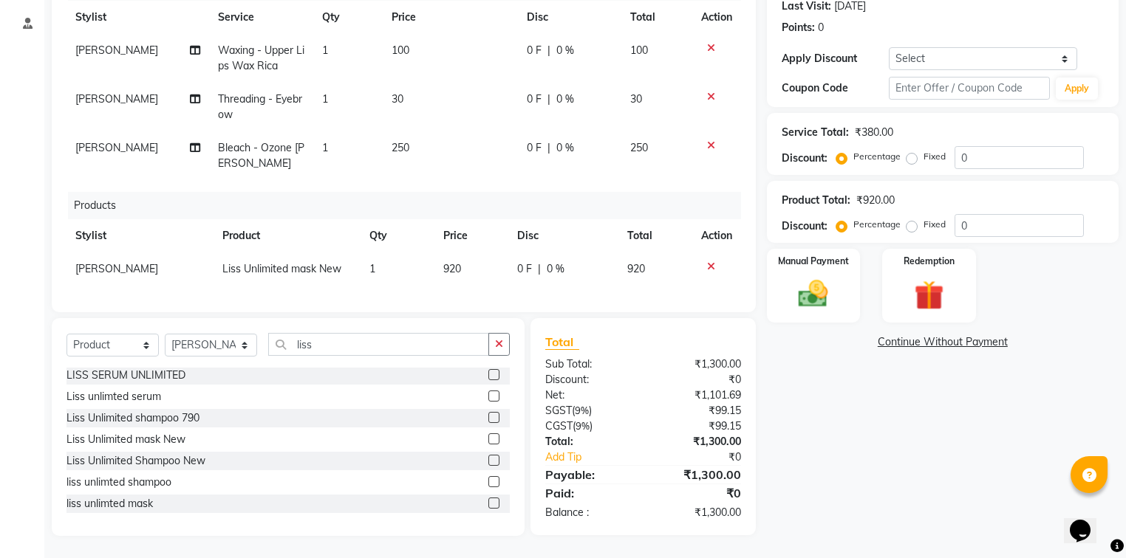
checkbox input "false"
click at [707, 262] on icon at bounding box center [711, 267] width 8 height 10
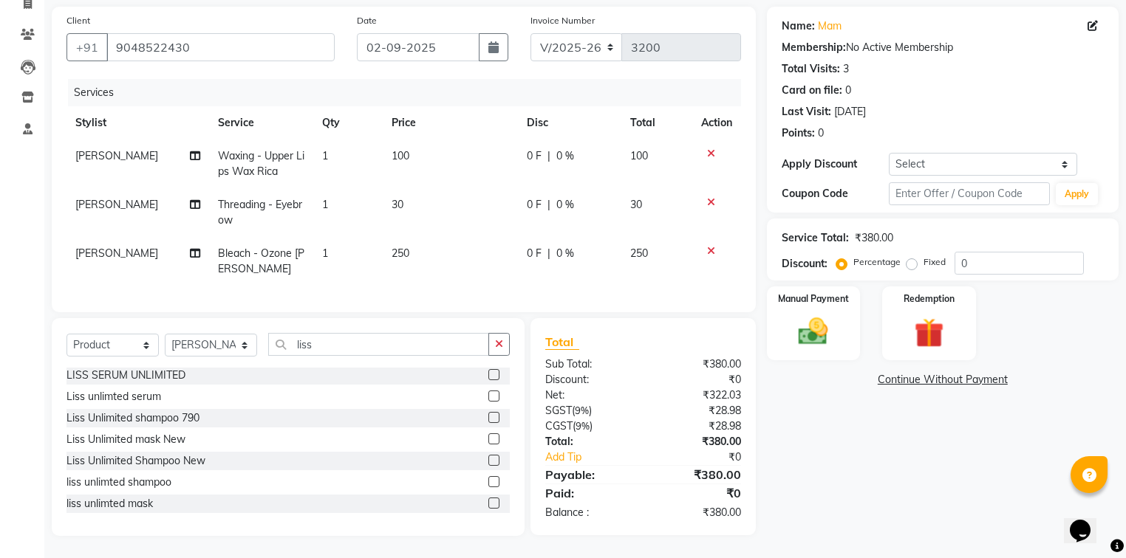
scroll to position [113, 0]
click at [488, 482] on label at bounding box center [493, 481] width 11 height 11
click at [488, 482] on input "checkbox" at bounding box center [493, 483] width 10 height 10
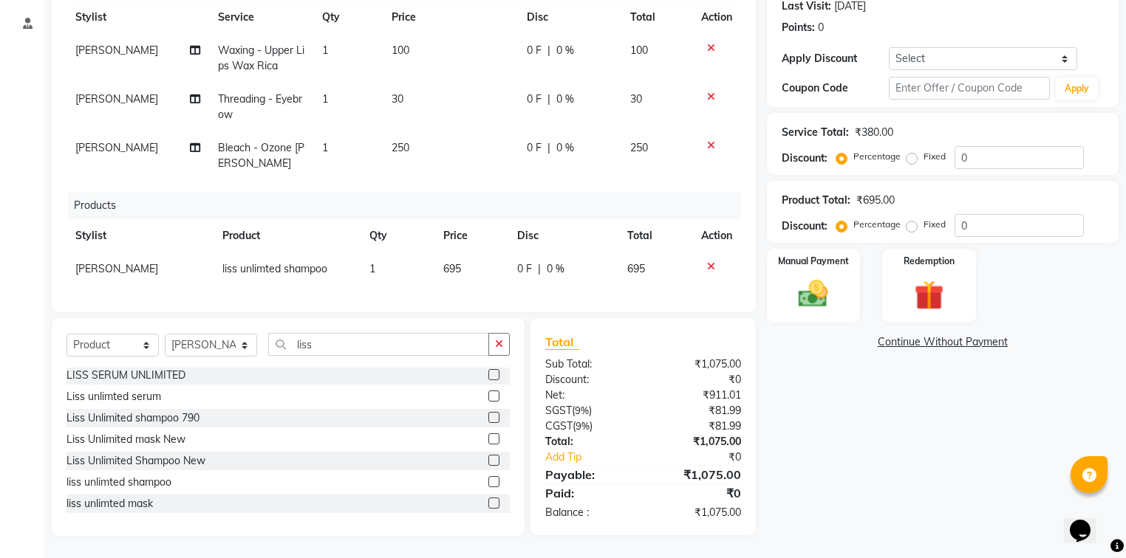
checkbox input "false"
click at [488, 461] on label at bounding box center [493, 460] width 11 height 11
click at [488, 461] on input "checkbox" at bounding box center [493, 462] width 10 height 10
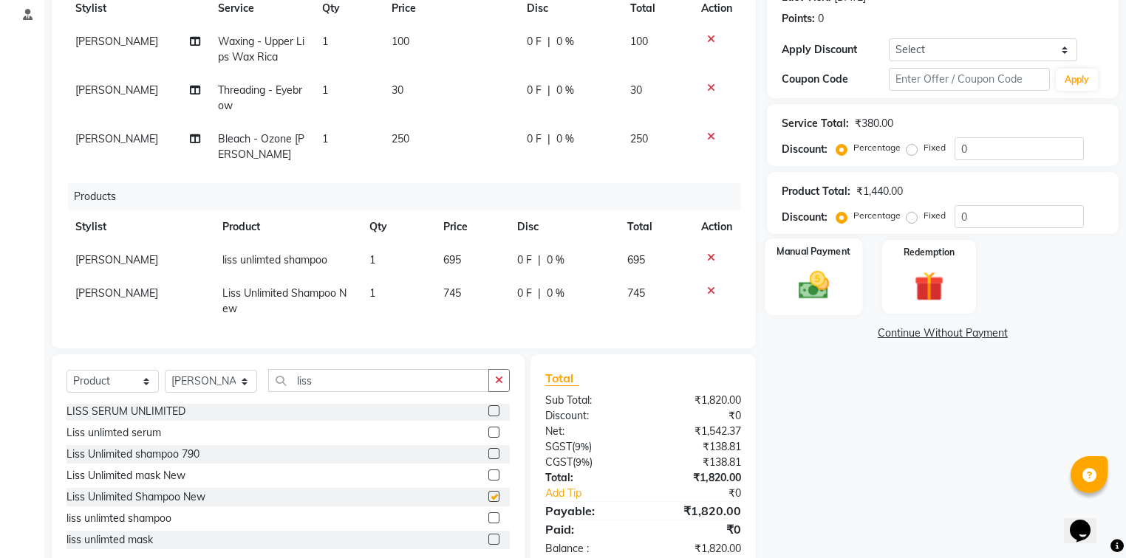
checkbox input "false"
click at [707, 259] on icon at bounding box center [711, 258] width 8 height 10
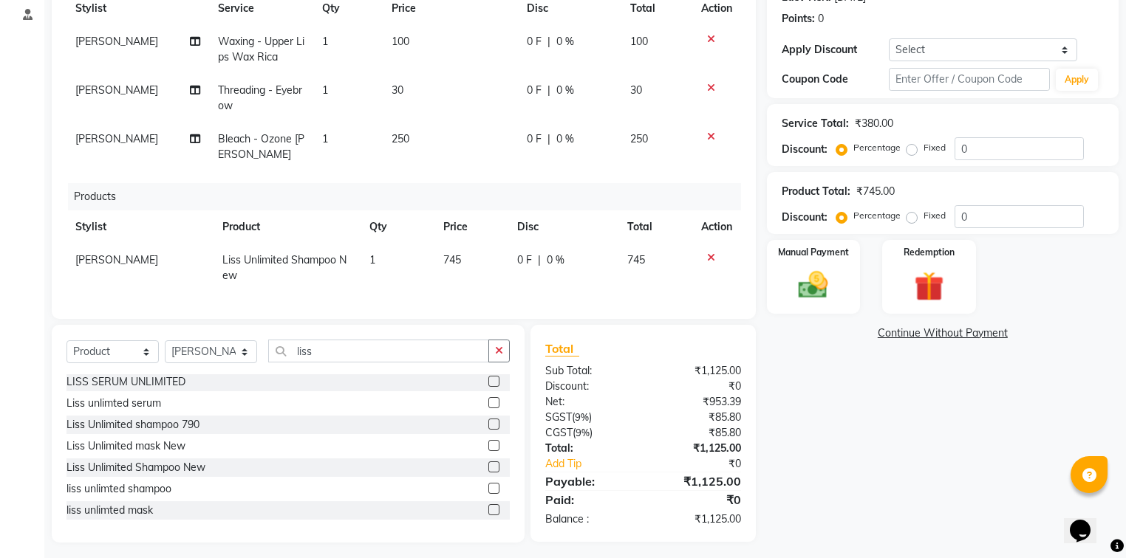
click at [462, 263] on td "745" at bounding box center [471, 268] width 74 height 49
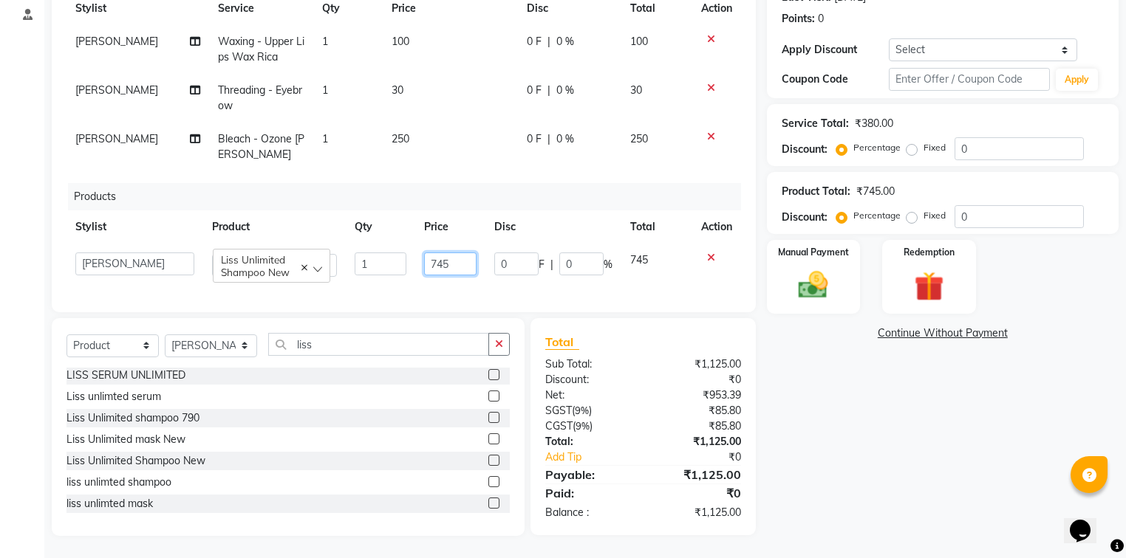
click at [457, 264] on input "745" at bounding box center [450, 264] width 52 height 23
type input "790"
click at [871, 456] on div "Name: Mam Membership: No Active Membership Total Visits: 3 Card on file: 0 Last…" at bounding box center [948, 214] width 363 height 644
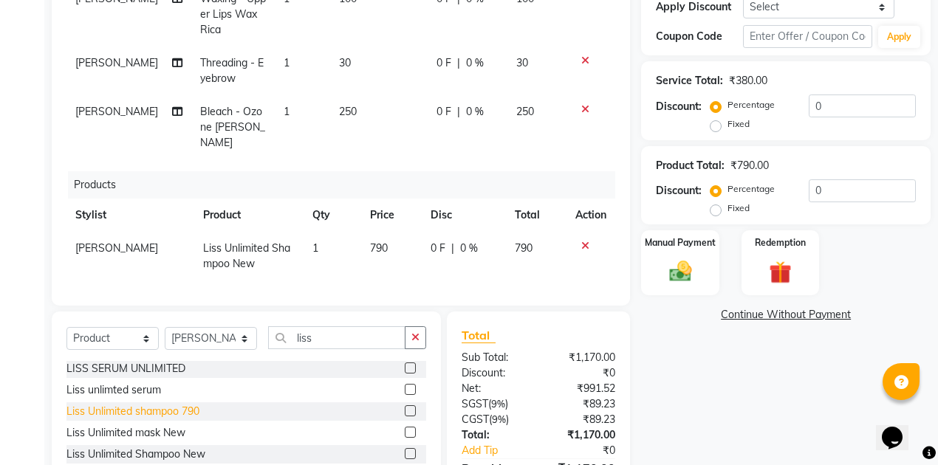
scroll to position [296, 0]
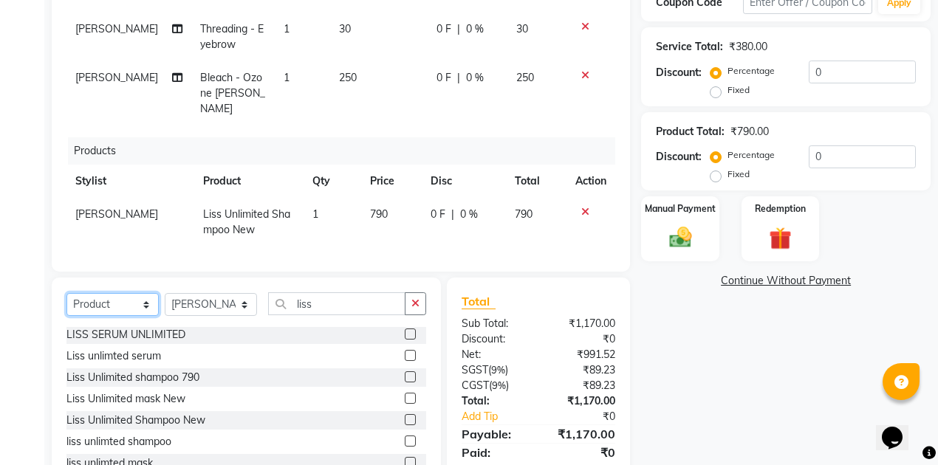
click at [117, 293] on select "Select Service Product Membership Package Voucher Prepaid Gift Card" at bounding box center [112, 304] width 92 height 23
select select "service"
click at [66, 293] on select "Select Service Product Membership Package Voucher Prepaid Gift Card" at bounding box center [112, 304] width 92 height 23
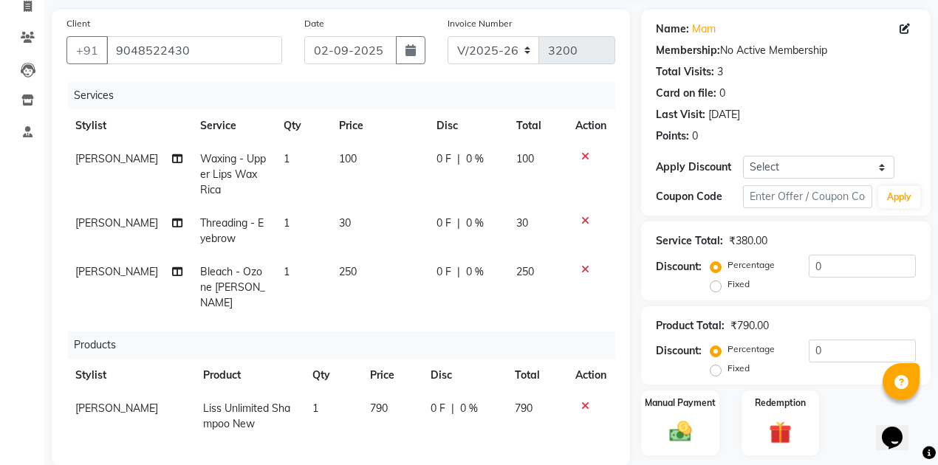
scroll to position [197, 0]
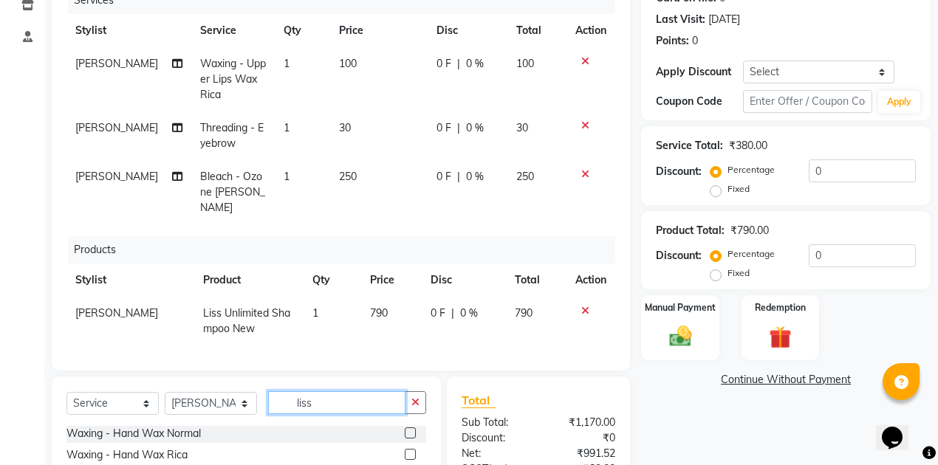
click at [338, 396] on input "liss" at bounding box center [336, 403] width 137 height 23
type input "l"
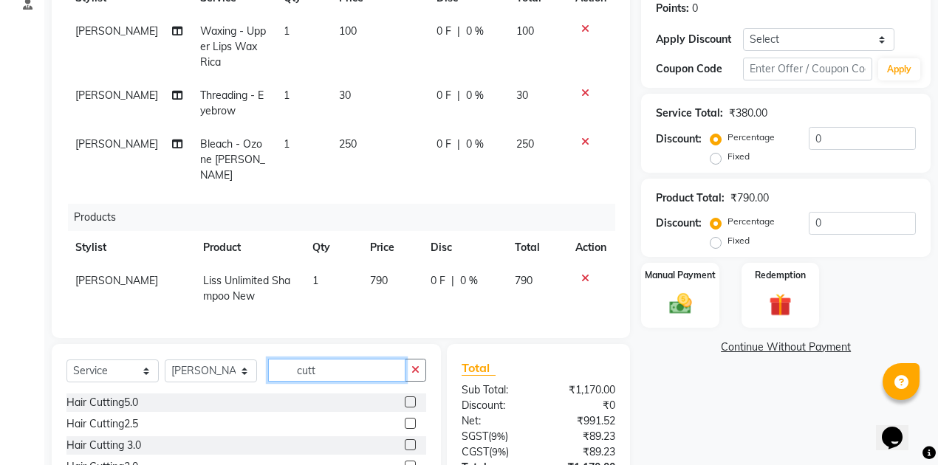
scroll to position [246, 0]
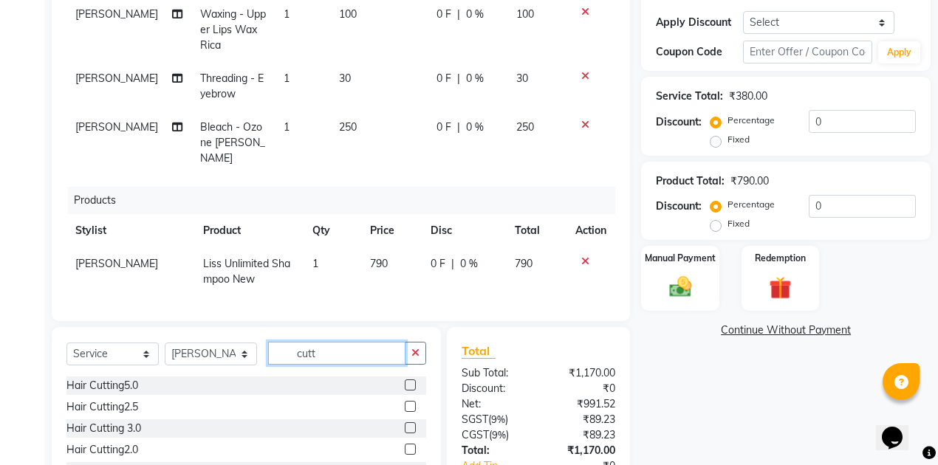
type input "cutt"
click at [405, 401] on label at bounding box center [410, 406] width 11 height 11
click at [405, 403] on input "checkbox" at bounding box center [410, 408] width 10 height 10
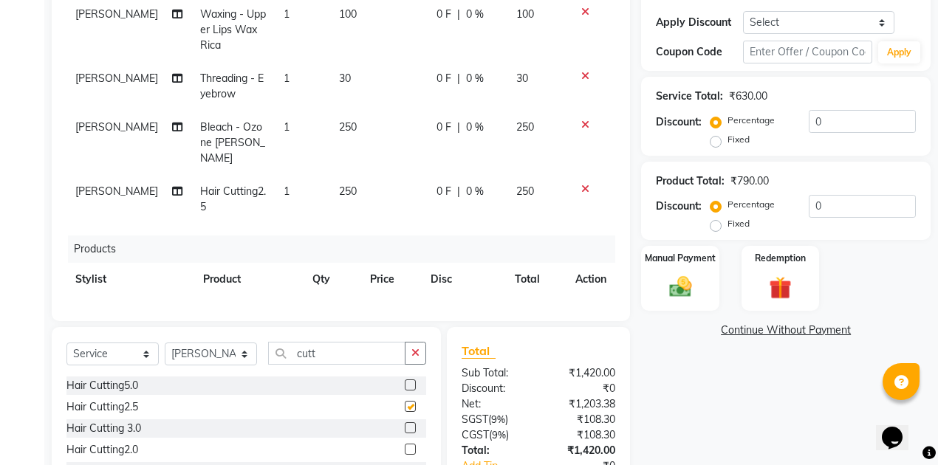
checkbox input "false"
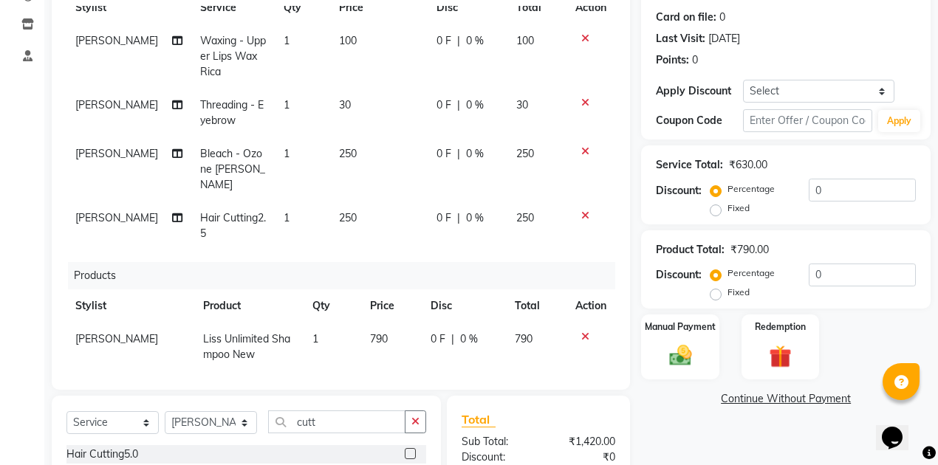
scroll to position [197, 0]
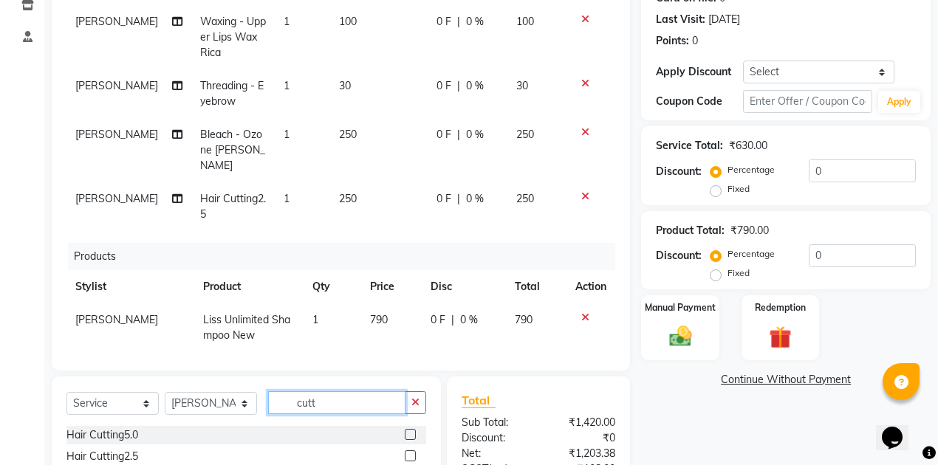
click at [345, 399] on input "cutt" at bounding box center [336, 403] width 137 height 23
type input "c"
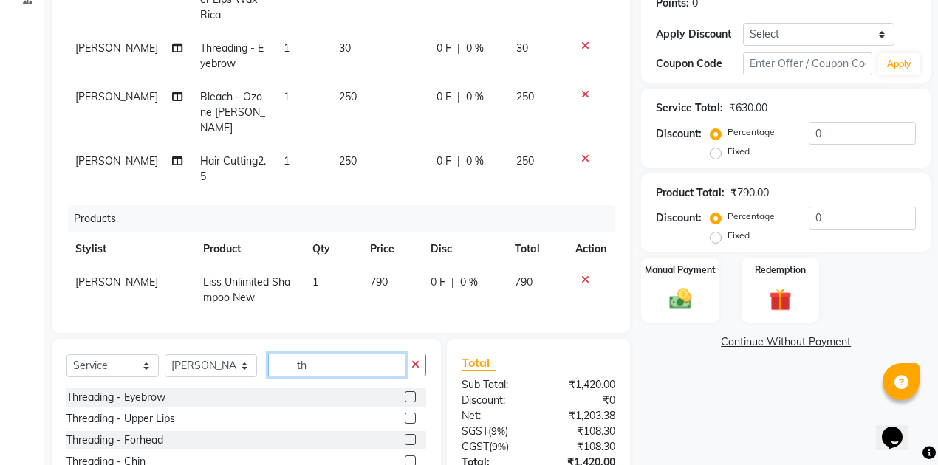
scroll to position [296, 0]
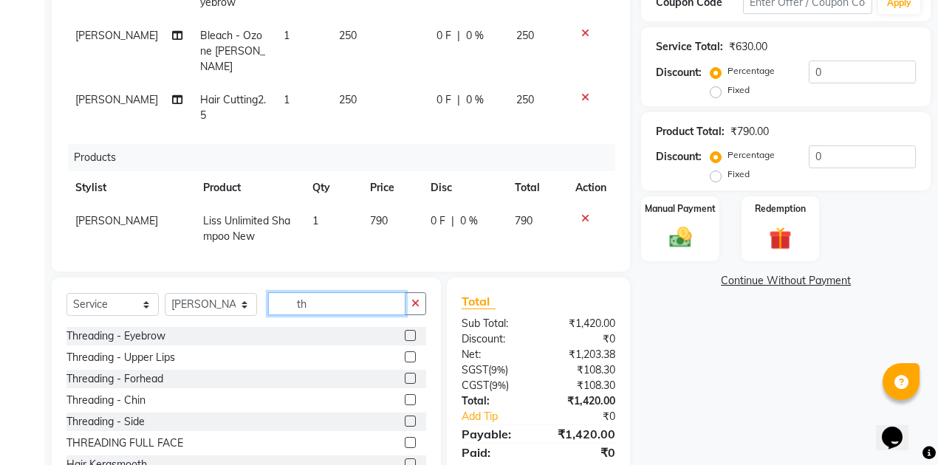
type input "th"
click at [405, 377] on label at bounding box center [410, 378] width 11 height 11
click at [405, 377] on input "checkbox" at bounding box center [410, 380] width 10 height 10
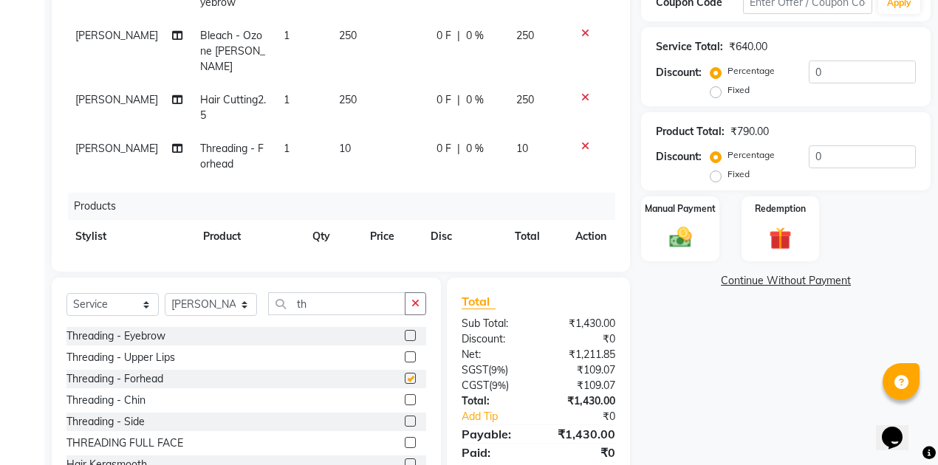
checkbox input "false"
click at [761, 378] on div "Name: Mam Membership: No Active Membership Total Visits: 3 Card on file: 0 Last…" at bounding box center [791, 155] width 301 height 680
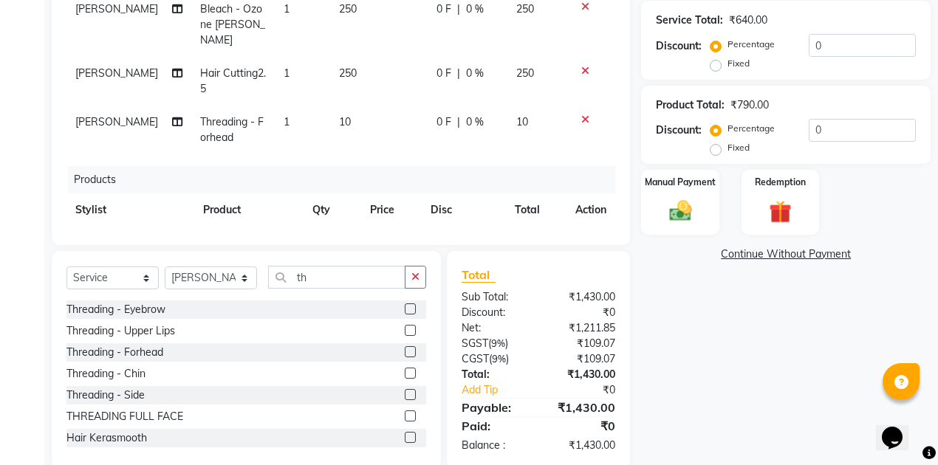
scroll to position [347, 0]
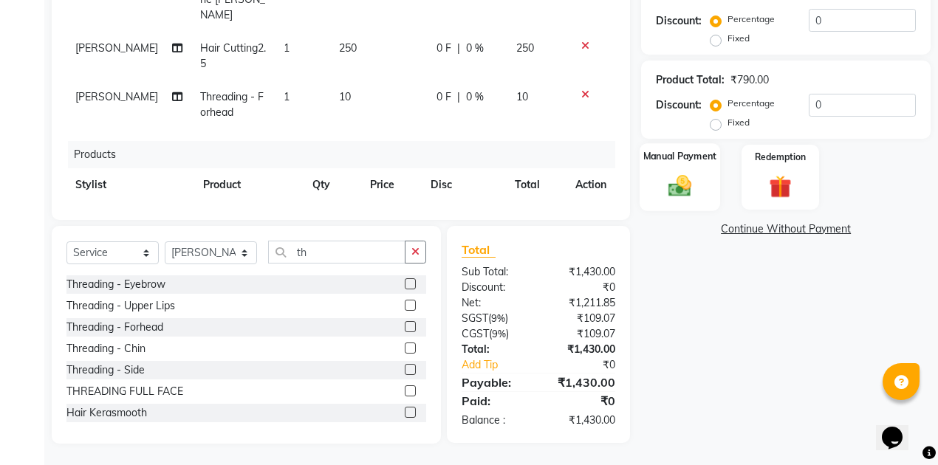
click at [678, 180] on img at bounding box center [681, 186] width 38 height 27
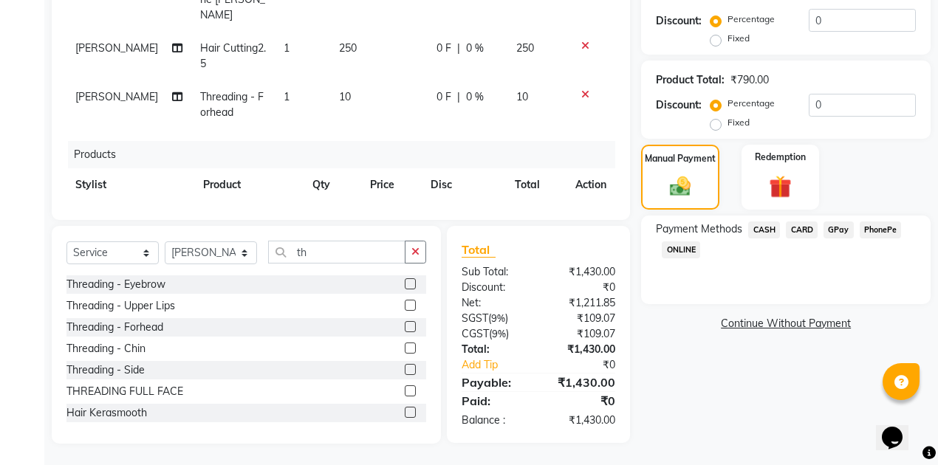
click at [841, 228] on span "GPay" at bounding box center [839, 230] width 30 height 17
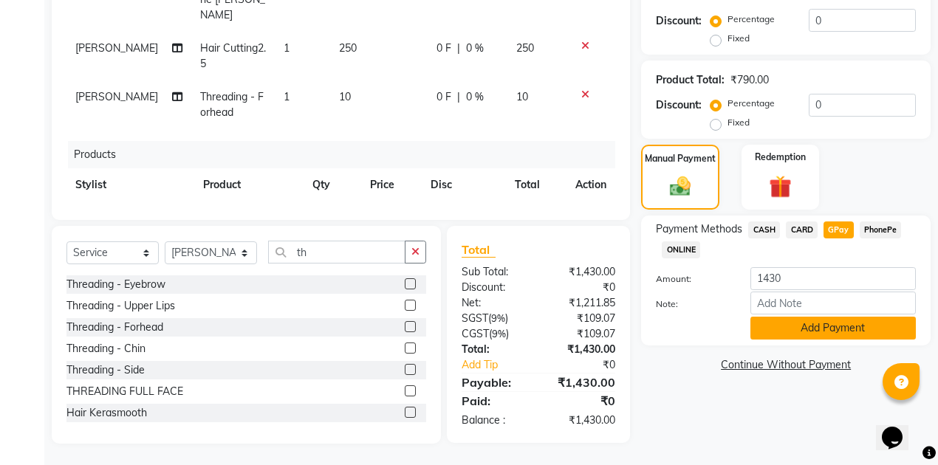
click at [800, 324] on button "Add Payment" at bounding box center [833, 328] width 165 height 23
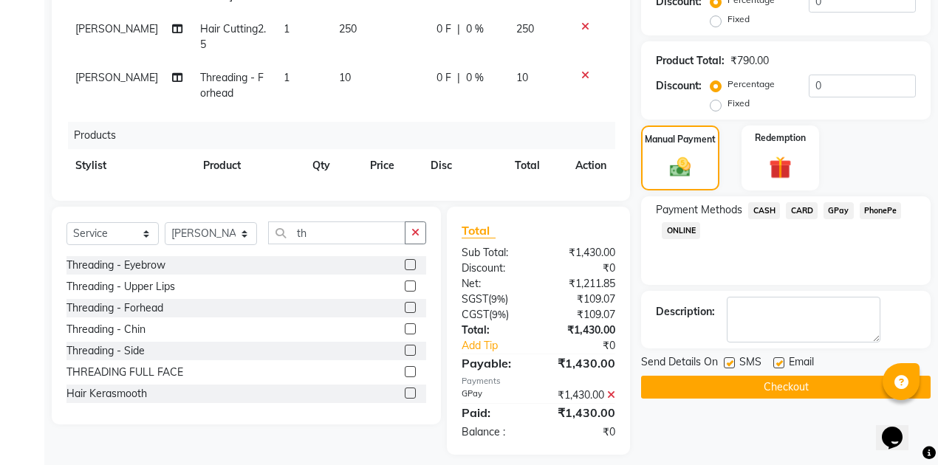
scroll to position [377, 0]
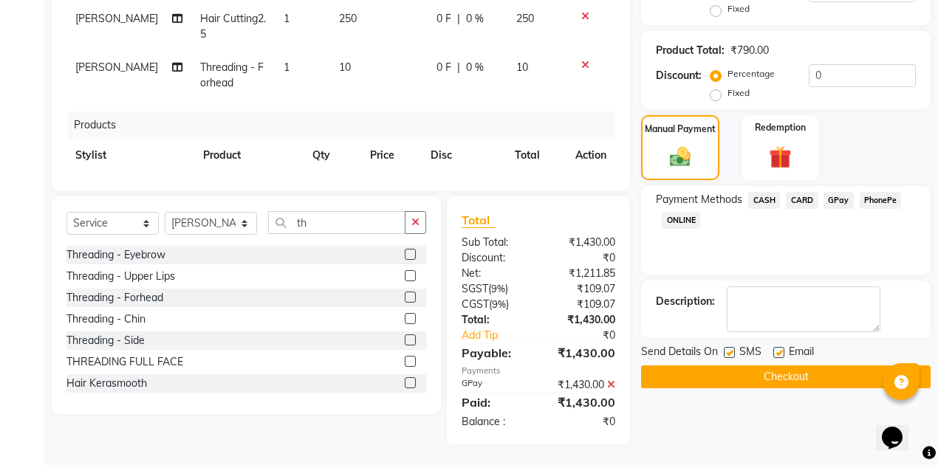
click at [739, 371] on button "Checkout" at bounding box center [786, 377] width 290 height 23
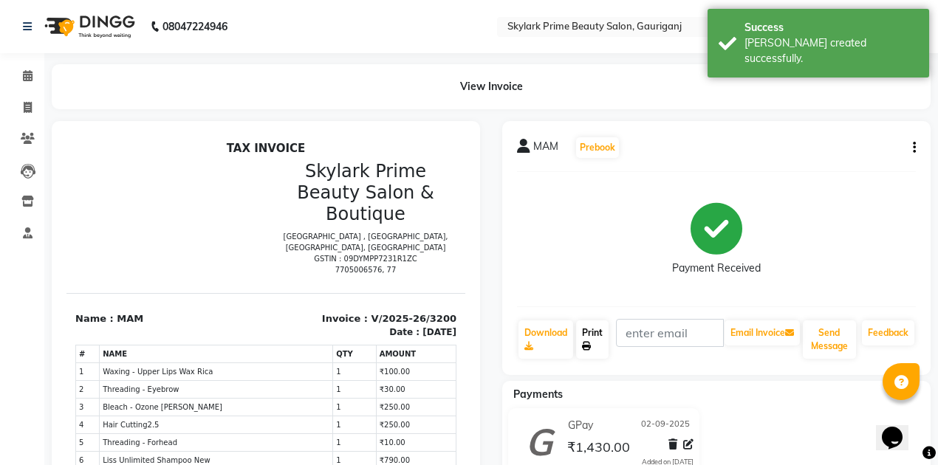
click at [603, 330] on link "Print" at bounding box center [592, 340] width 33 height 38
drag, startPoint x: 24, startPoint y: 74, endPoint x: 120, endPoint y: 40, distance: 101.9
click at [24, 74] on icon at bounding box center [28, 75] width 10 height 11
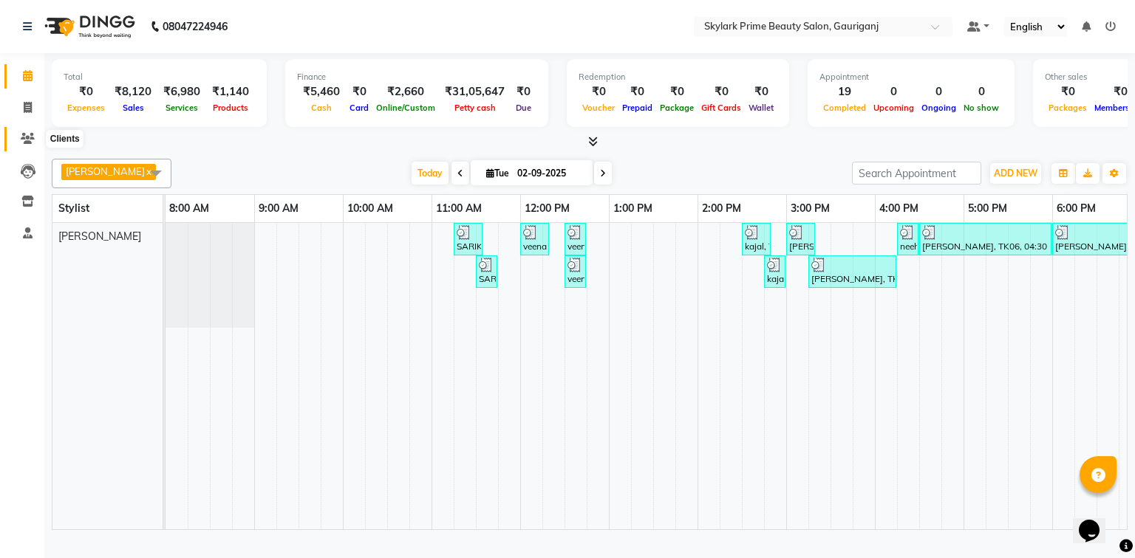
click at [21, 137] on icon at bounding box center [28, 138] width 14 height 11
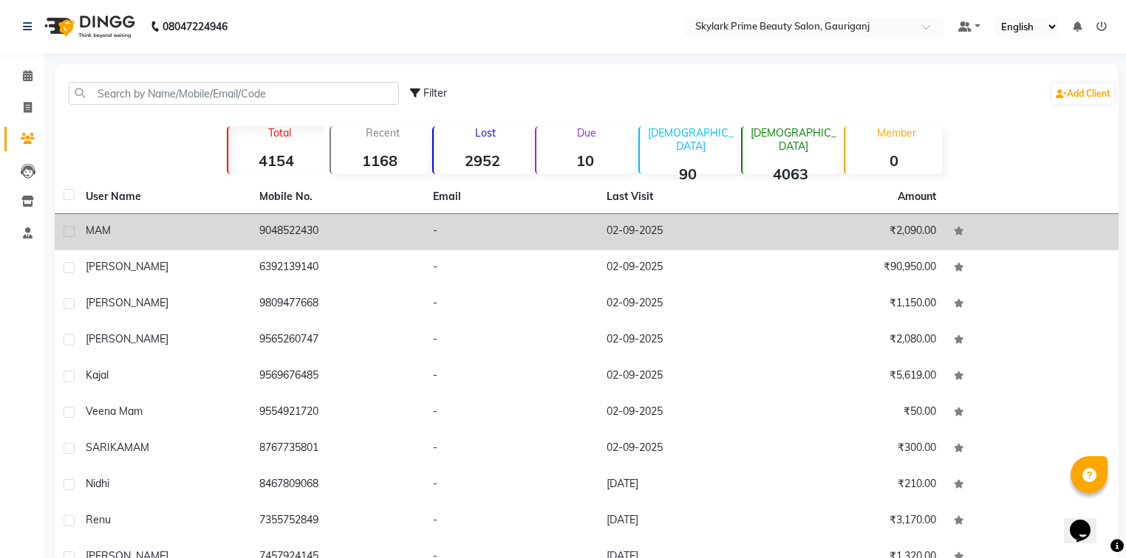
click at [326, 235] on td "9048522430" at bounding box center [337, 232] width 174 height 36
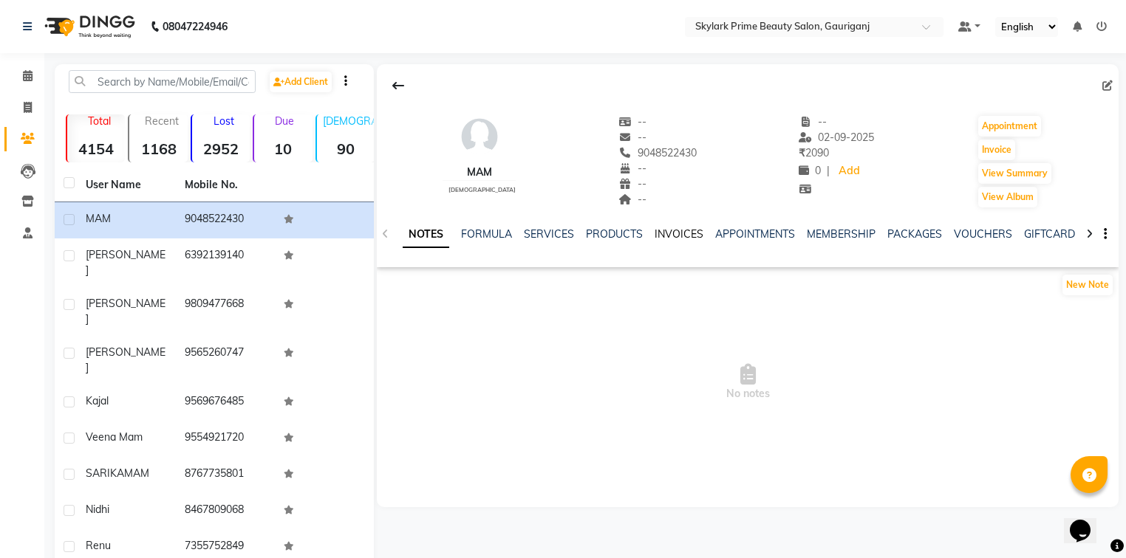
click at [676, 232] on link "INVOICES" at bounding box center [679, 234] width 49 height 13
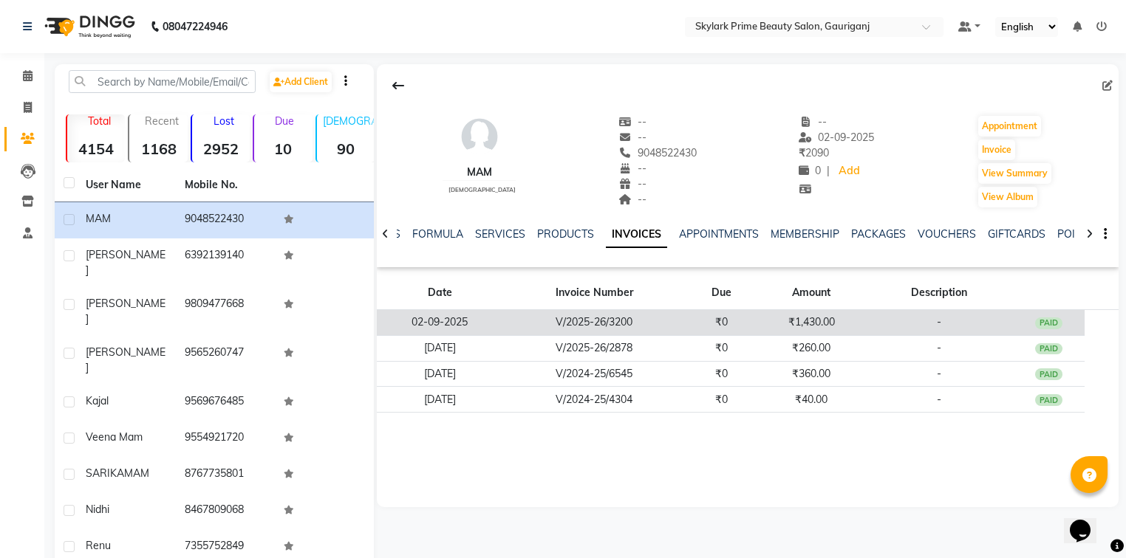
click at [671, 325] on td "V/2025-26/3200" at bounding box center [593, 323] width 182 height 26
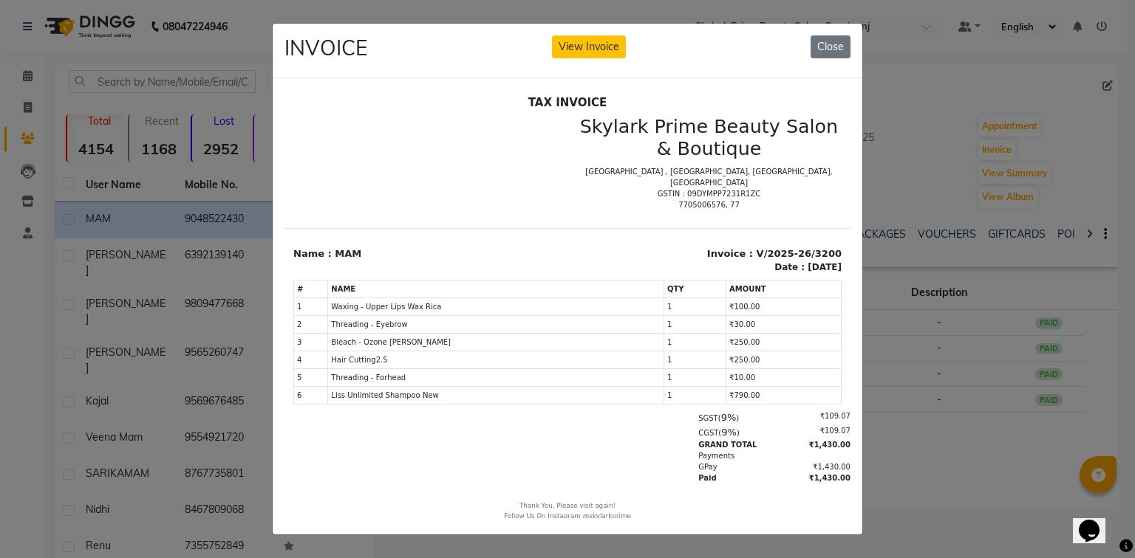
click at [586, 32] on div "INVOICE View Invoice Close" at bounding box center [568, 51] width 590 height 55
click at [584, 44] on button "View Invoice" at bounding box center [589, 46] width 74 height 23
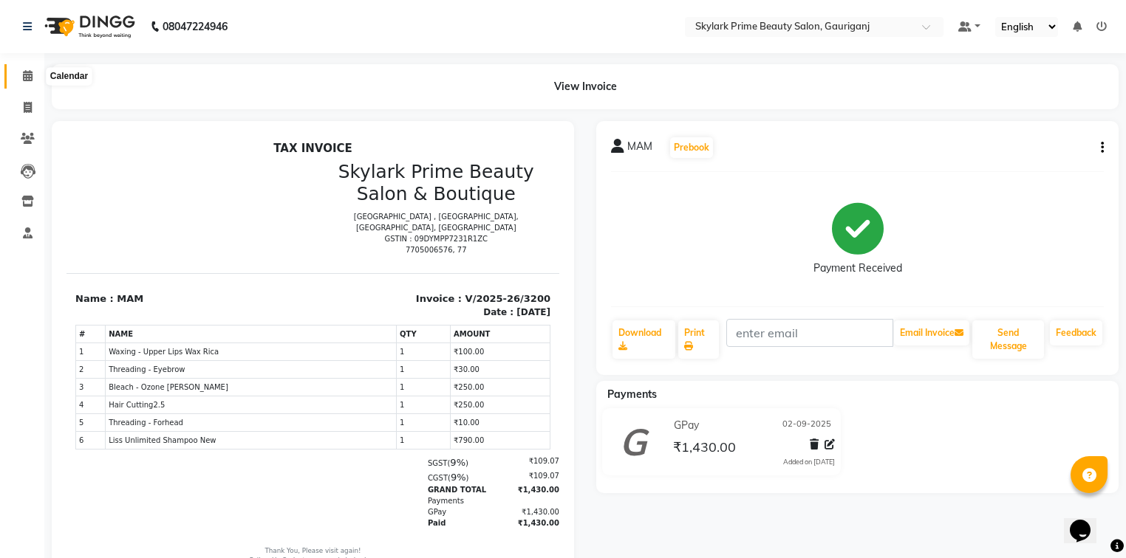
click at [24, 81] on icon at bounding box center [28, 75] width 10 height 11
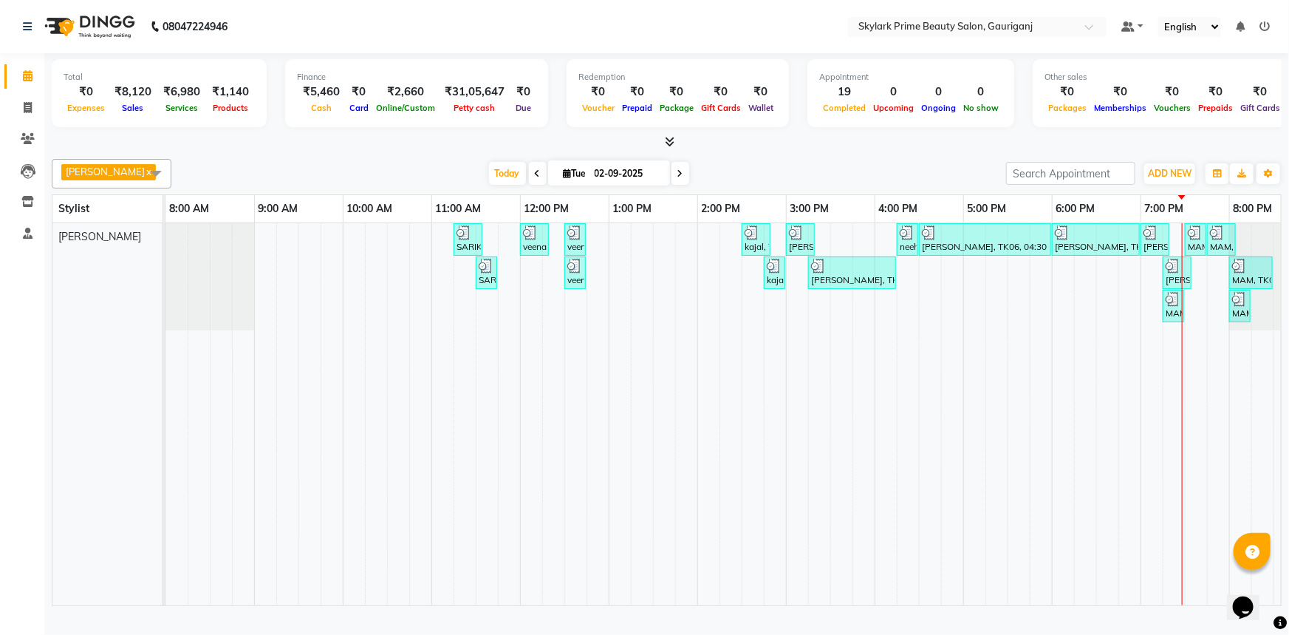
click at [1270, 26] on ul "Default Panel My Panel English ENGLISH Español العربية मराठी हिंदी ગુજરાતી தமிழ…" at bounding box center [1195, 27] width 163 height 20
click at [1261, 24] on icon at bounding box center [1265, 26] width 10 height 10
